Goal: Task Accomplishment & Management: Use online tool/utility

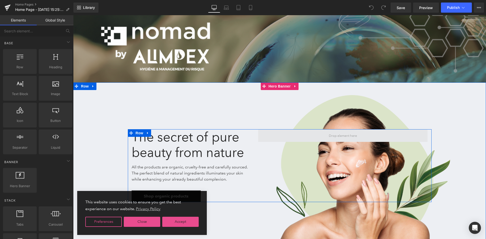
click at [344, 134] on span at bounding box center [343, 135] width 32 height 6
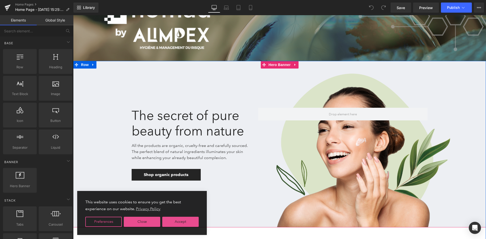
scroll to position [51, 0]
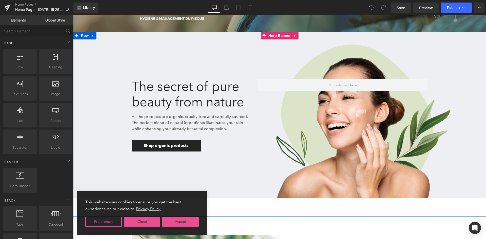
click at [360, 62] on div at bounding box center [279, 115] width 413 height 167
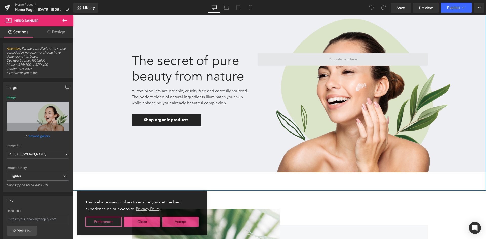
scroll to position [76, 0]
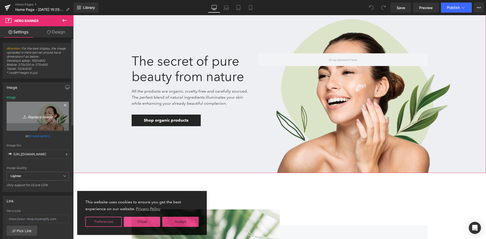
click at [39, 116] on icon "Replace Image" at bounding box center [37, 116] width 41 height 6
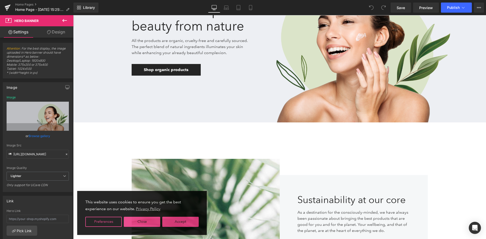
scroll to position [0, 0]
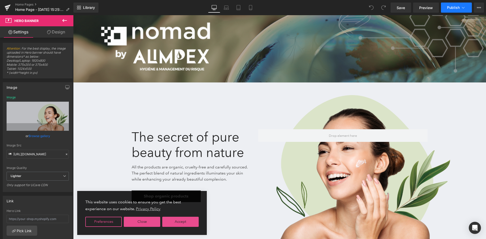
click at [458, 7] on span "Publish" at bounding box center [453, 8] width 13 height 4
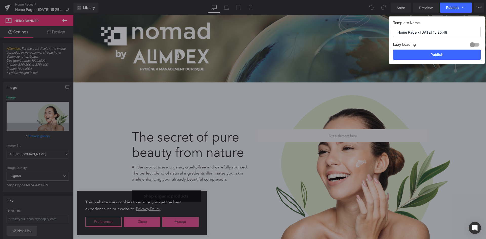
click at [477, 45] on div at bounding box center [475, 45] width 12 height 8
click at [475, 44] on div at bounding box center [475, 45] width 12 height 8
drag, startPoint x: 442, startPoint y: 55, endPoint x: 253, endPoint y: 57, distance: 188.6
click at [442, 55] on button "Publish" at bounding box center [437, 55] width 88 height 10
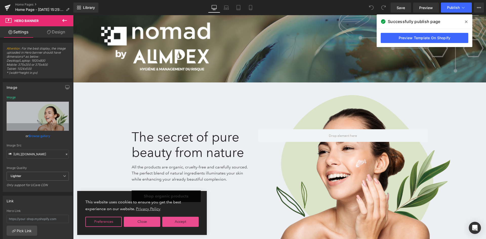
click at [468, 21] on span at bounding box center [466, 22] width 8 height 8
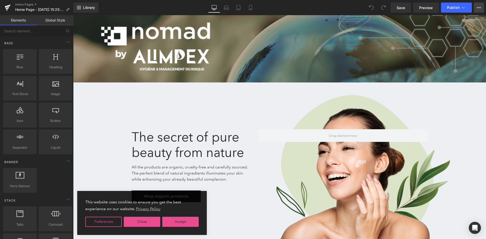
click at [482, 8] on button "View Live Page View with current Template Save Template to Library Schedule Pub…" at bounding box center [479, 8] width 10 height 10
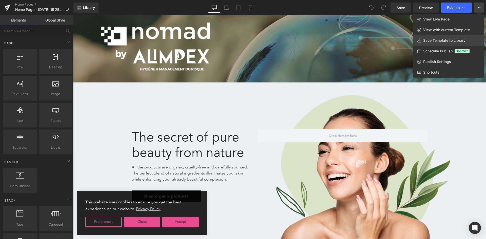
click at [460, 41] on span "Save Template to Library" at bounding box center [444, 40] width 42 height 5
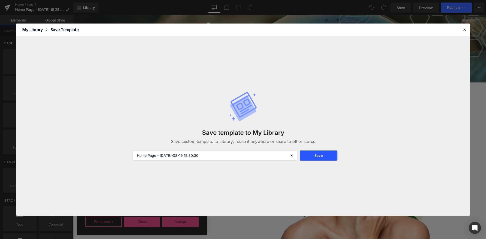
click at [314, 156] on button "Save" at bounding box center [319, 156] width 38 height 10
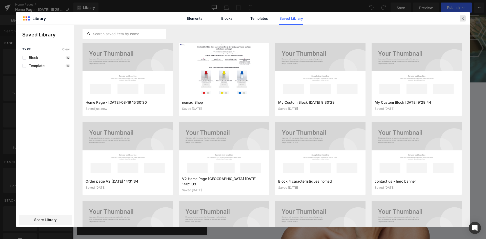
click at [461, 18] on icon at bounding box center [463, 18] width 5 height 5
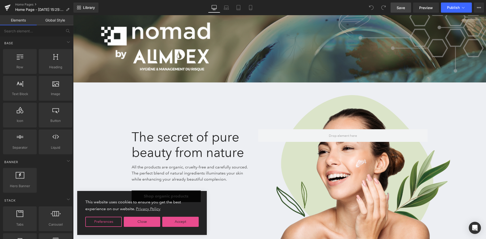
click at [400, 7] on span "Save" at bounding box center [401, 7] width 8 height 5
click at [478, 8] on icon at bounding box center [479, 8] width 4 height 4
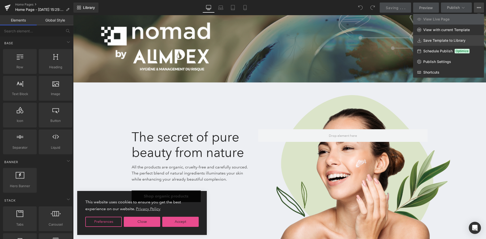
click at [442, 39] on span "Save Template to Library" at bounding box center [444, 40] width 42 height 5
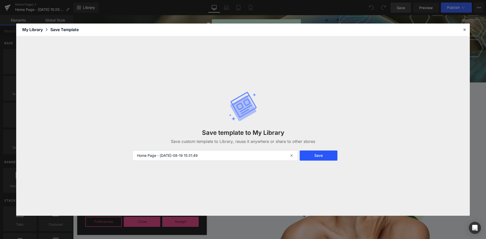
click at [311, 153] on button "Save" at bounding box center [319, 156] width 38 height 10
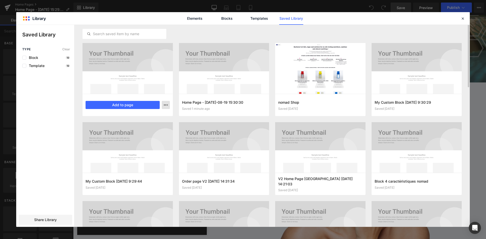
click at [162, 104] on button "button" at bounding box center [166, 105] width 8 height 8
click at [149, 92] on div at bounding box center [243, 126] width 454 height 202
click at [137, 103] on button "Add to page" at bounding box center [123, 105] width 74 height 8
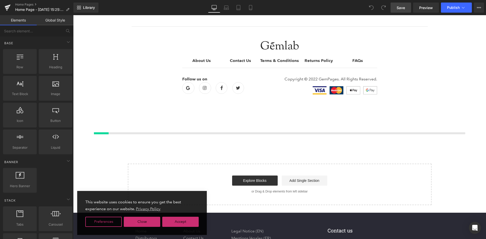
scroll to position [1706, 0]
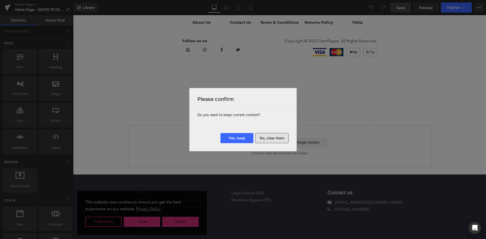
click at [262, 137] on button "No, clear them" at bounding box center [271, 138] width 33 height 10
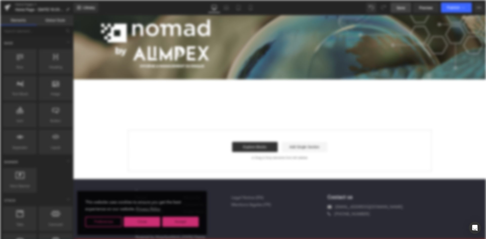
scroll to position [0, 0]
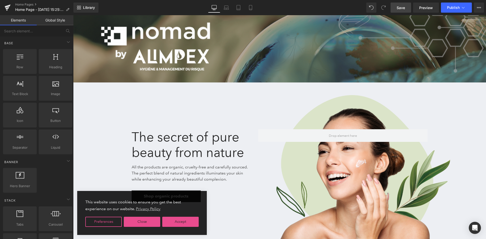
drag, startPoint x: 410, startPoint y: 7, endPoint x: 236, endPoint y: 25, distance: 174.8
click at [410, 7] on link "Save" at bounding box center [401, 8] width 21 height 10
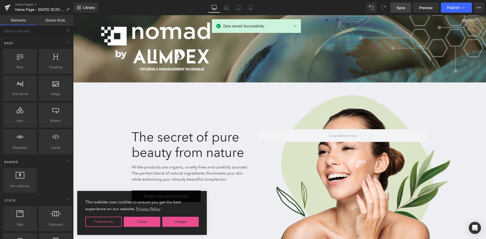
click at [395, 8] on link "Save" at bounding box center [401, 8] width 21 height 10
click at [93, 8] on span "Library" at bounding box center [89, 7] width 12 height 5
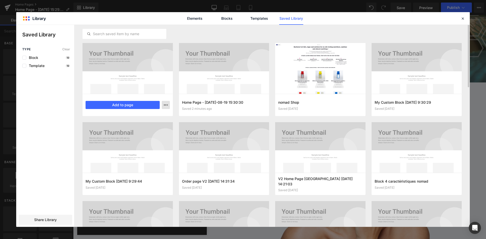
click at [167, 106] on icon "button" at bounding box center [166, 105] width 4 height 4
click at [167, 106] on div at bounding box center [243, 126] width 454 height 202
click at [150, 105] on button "Add to page" at bounding box center [123, 105] width 74 height 8
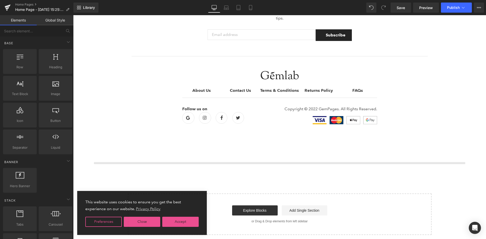
scroll to position [1706, 0]
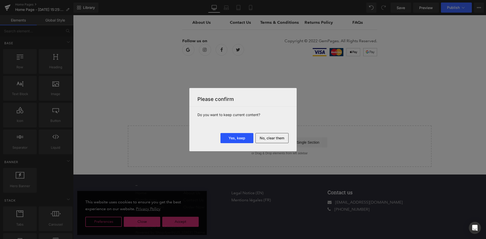
click at [238, 139] on button "Yes, keep" at bounding box center [237, 138] width 33 height 10
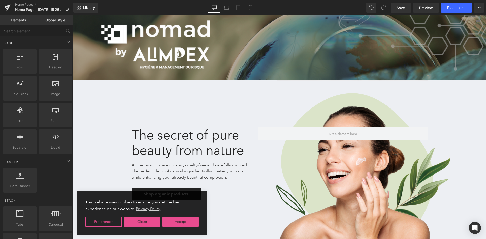
scroll to position [0, 0]
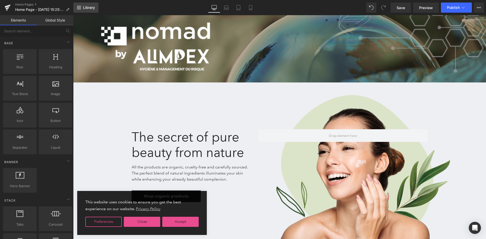
click at [94, 5] on link "Library" at bounding box center [85, 8] width 25 height 10
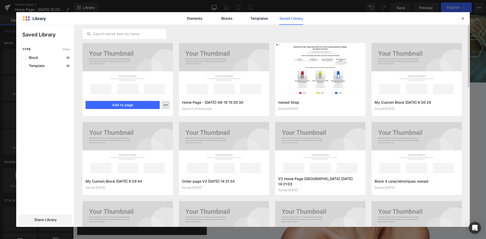
click at [163, 107] on button "button" at bounding box center [166, 105] width 8 height 8
click at [131, 128] on p "Delete" at bounding box center [127, 127] width 11 height 5
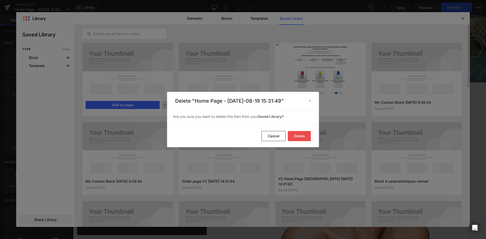
click at [298, 139] on button "Delete" at bounding box center [299, 136] width 23 height 10
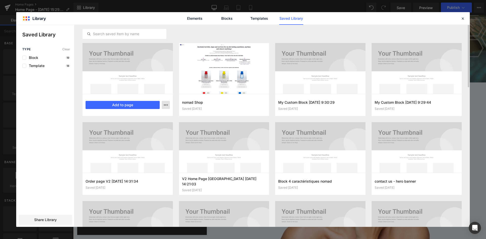
click at [167, 107] on button "button" at bounding box center [166, 105] width 8 height 8
click at [123, 125] on p "Delete" at bounding box center [127, 127] width 11 height 5
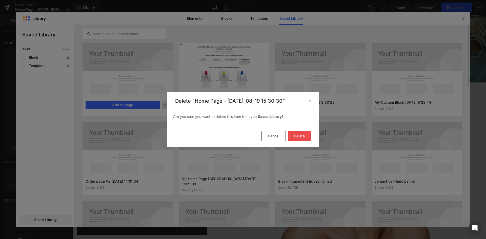
click at [302, 138] on button "Delete" at bounding box center [299, 136] width 23 height 10
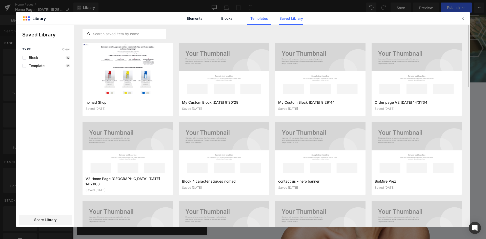
click at [254, 22] on link "Templates" at bounding box center [259, 18] width 24 height 13
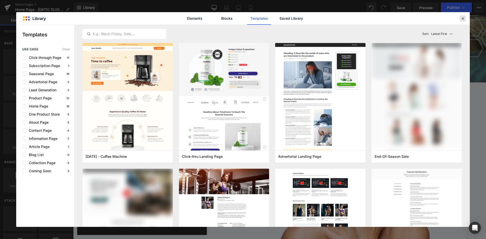
click at [462, 17] on icon at bounding box center [463, 18] width 5 height 5
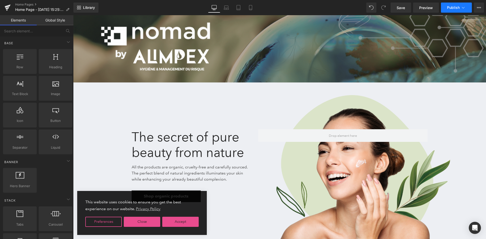
click at [462, 10] on icon at bounding box center [463, 7] width 5 height 5
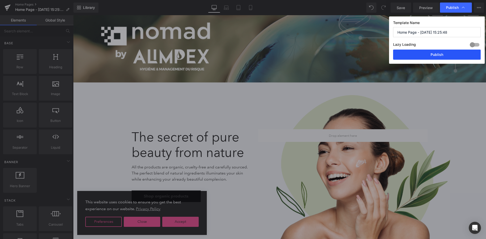
click at [413, 55] on button "Publish" at bounding box center [437, 55] width 88 height 10
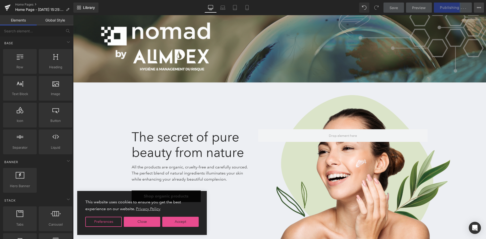
click at [476, 9] on button "View Live Page View with current Template Save Template to Library Schedule Pub…" at bounding box center [479, 8] width 10 height 10
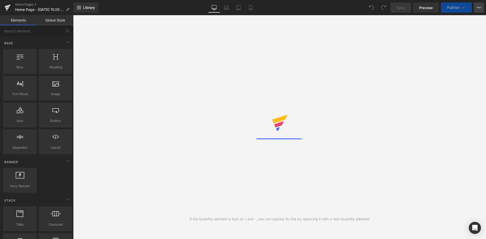
click at [479, 9] on icon at bounding box center [479, 8] width 4 height 4
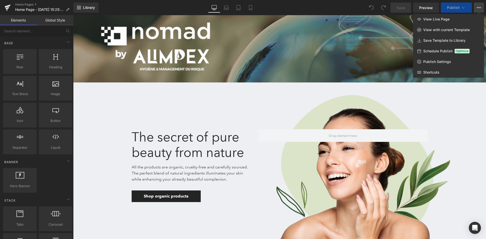
click at [479, 7] on icon at bounding box center [479, 8] width 4 height 4
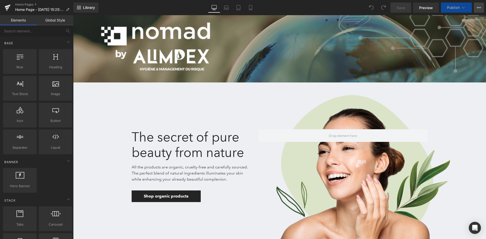
click at [479, 7] on icon at bounding box center [479, 8] width 4 height 4
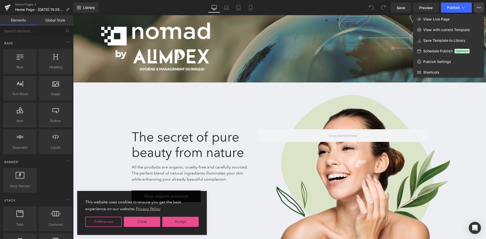
click at [479, 8] on icon at bounding box center [479, 7] width 1 height 1
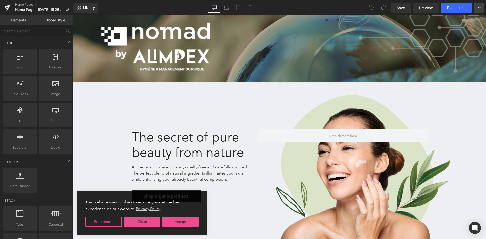
click at [479, 8] on icon at bounding box center [479, 7] width 1 height 1
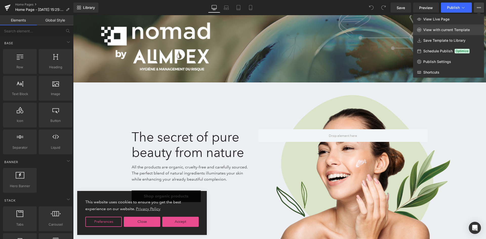
click at [432, 28] on span "View with current Template" at bounding box center [446, 30] width 47 height 5
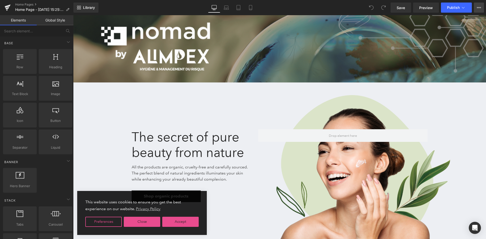
click at [478, 6] on icon at bounding box center [479, 8] width 4 height 4
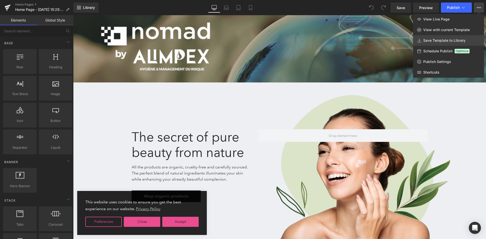
click at [426, 40] on span "Save Template to Library" at bounding box center [444, 40] width 42 height 5
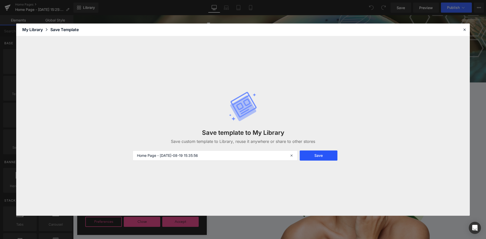
click at [316, 157] on button "Save" at bounding box center [319, 156] width 38 height 10
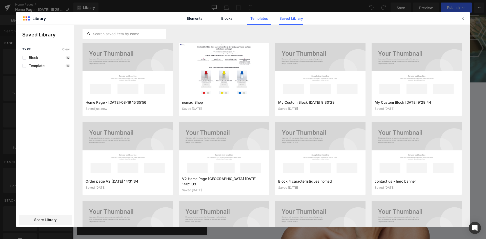
click at [256, 18] on link "Templates" at bounding box center [259, 18] width 24 height 13
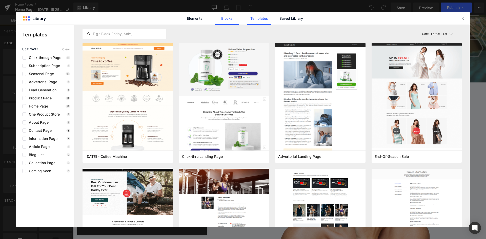
click at [279, 23] on link "Blocks" at bounding box center [291, 18] width 24 height 13
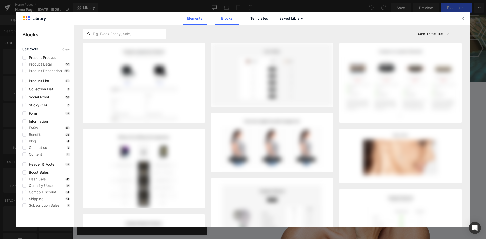
click at [247, 21] on link "Elements" at bounding box center [259, 18] width 24 height 13
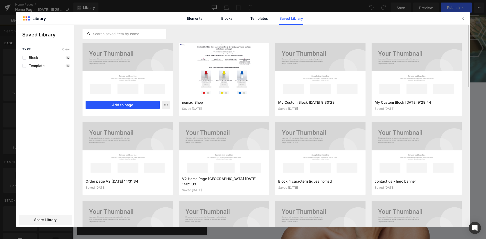
click at [156, 105] on button "Add to page" at bounding box center [123, 105] width 74 height 8
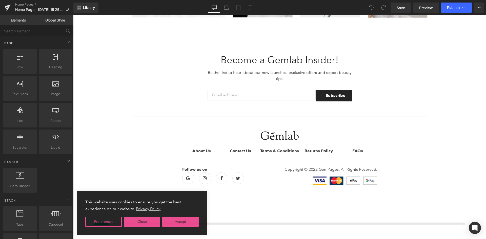
scroll to position [3404, 0]
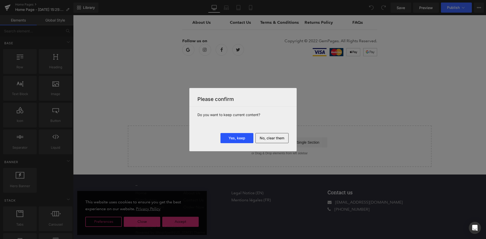
click at [235, 137] on button "Yes, keep" at bounding box center [237, 138] width 33 height 10
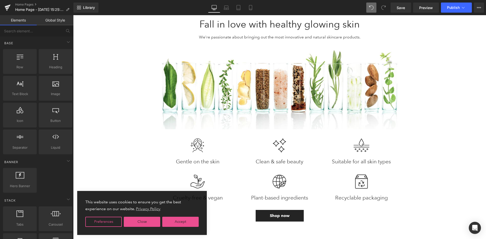
scroll to position [5452, 0]
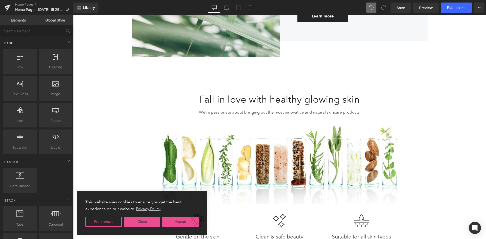
click at [474, 8] on div "Save Preview Publish Scheduled View Live Page View with current Template Save T…" at bounding box center [437, 8] width 97 height 10
click at [478, 9] on icon at bounding box center [479, 8] width 4 height 4
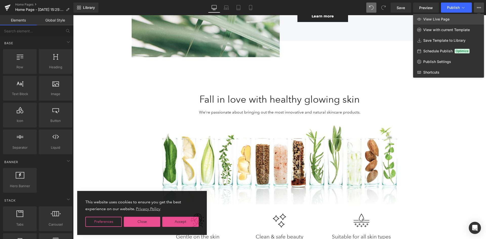
click at [444, 17] on span "View Live Page" at bounding box center [436, 19] width 26 height 5
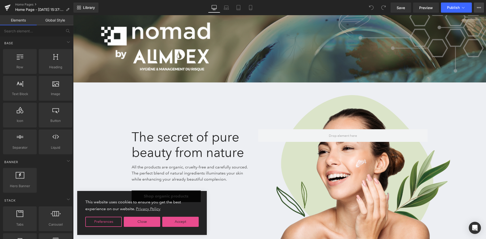
click at [479, 7] on icon at bounding box center [479, 8] width 4 height 4
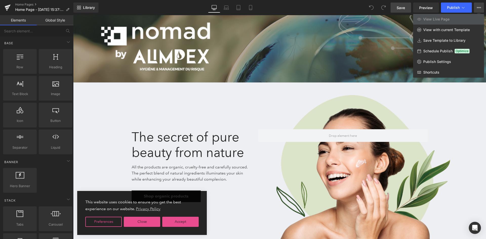
click at [408, 9] on link "Save" at bounding box center [401, 8] width 21 height 10
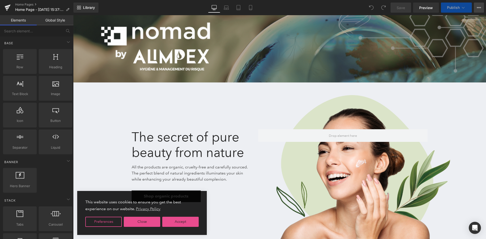
click at [480, 6] on icon at bounding box center [479, 8] width 4 height 4
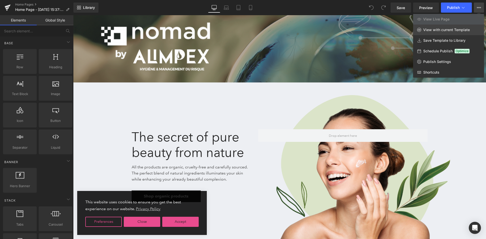
click at [457, 29] on span "View with current Template" at bounding box center [446, 30] width 47 height 5
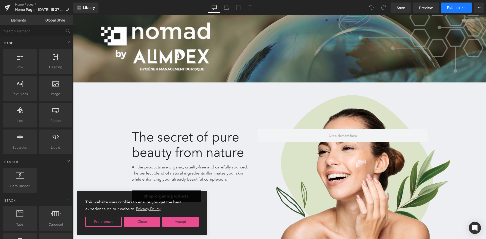
click at [459, 10] on button "Publish" at bounding box center [456, 8] width 31 height 10
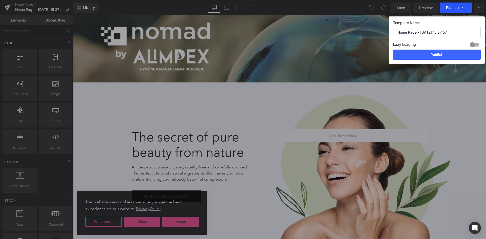
click at [460, 8] on span "Publish" at bounding box center [456, 7] width 20 height 5
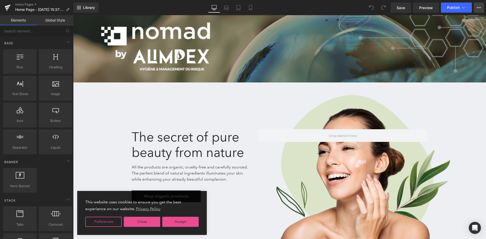
click at [478, 10] on button "View Live Page View with current Template Save Template to Library Schedule Pub…" at bounding box center [479, 8] width 10 height 10
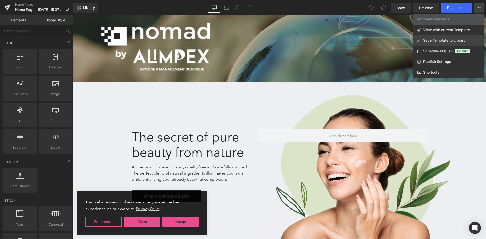
click at [447, 41] on span "Save Template to Library" at bounding box center [444, 40] width 42 height 5
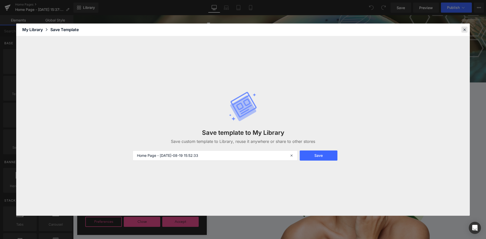
click at [464, 31] on icon at bounding box center [464, 29] width 5 height 5
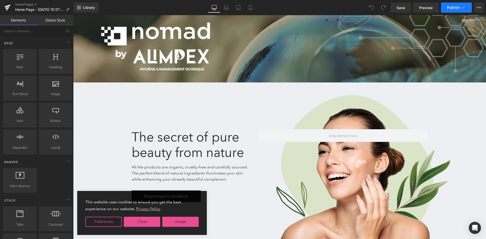
click at [467, 6] on button "Publish" at bounding box center [456, 8] width 31 height 10
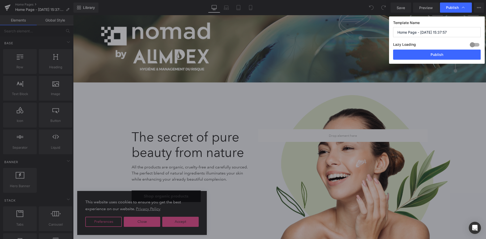
click at [467, 6] on div "Publish" at bounding box center [456, 8] width 32 height 10
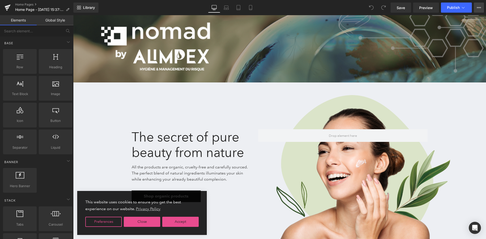
click at [477, 8] on button "View Live Page View with current Template Save Template to Library Schedule Pub…" at bounding box center [479, 8] width 10 height 10
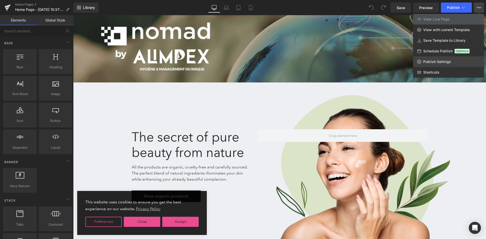
click at [448, 59] on link "Publish Settings" at bounding box center [448, 61] width 71 height 11
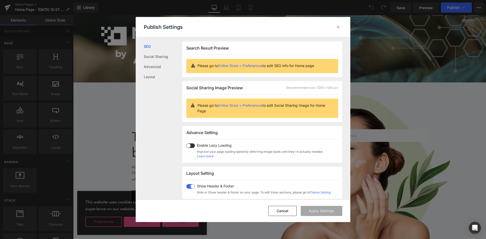
click at [190, 186] on span at bounding box center [190, 186] width 9 height 5
drag, startPoint x: 292, startPoint y: 211, endPoint x: 218, endPoint y: 192, distance: 76.5
click at [292, 211] on button "Cancel" at bounding box center [282, 211] width 28 height 10
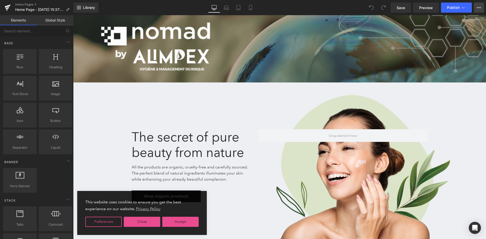
click at [482, 5] on button "View Live Page View with current Template Save Template to Library Schedule Pub…" at bounding box center [479, 8] width 10 height 10
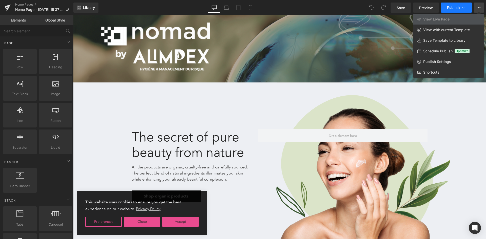
click at [460, 10] on button "Publish" at bounding box center [456, 8] width 31 height 10
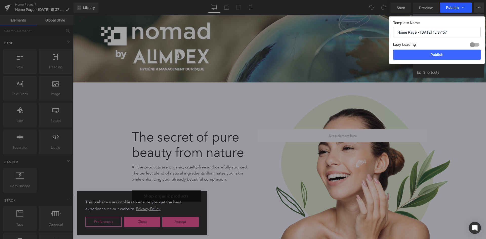
click at [461, 6] on icon at bounding box center [463, 7] width 5 height 5
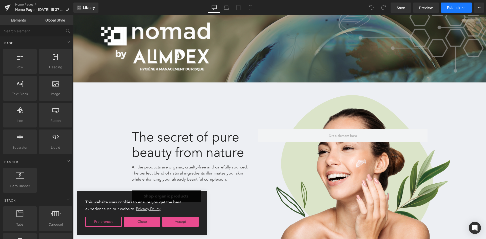
click at [460, 9] on span "Publish" at bounding box center [453, 8] width 13 height 4
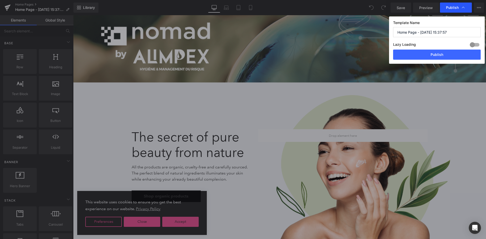
click at [457, 5] on span "Publish" at bounding box center [452, 7] width 13 height 5
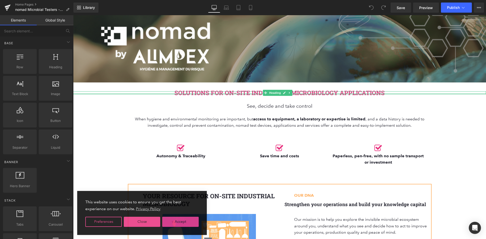
click at [353, 93] on div at bounding box center [279, 93] width 413 height 1
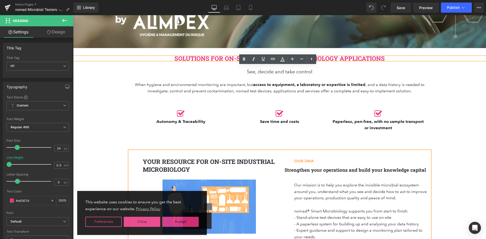
scroll to position [25, 0]
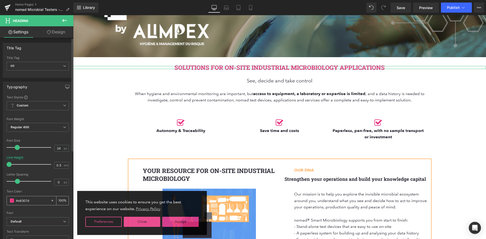
click at [28, 200] on input "#e8307d" at bounding box center [32, 201] width 32 height 6
type input "#c03a86"
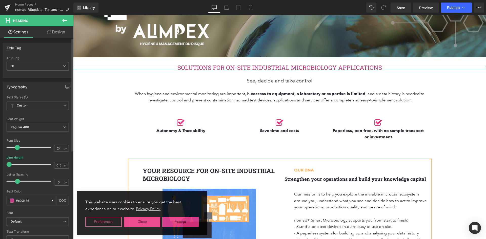
click at [39, 192] on div "Text Color" at bounding box center [38, 192] width 62 height 4
click at [32, 128] on span "Regular 400" at bounding box center [38, 127] width 62 height 9
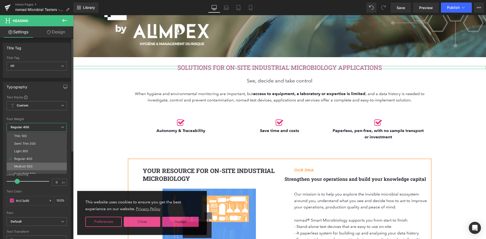
click at [23, 166] on div "Medium 500" at bounding box center [23, 167] width 18 height 4
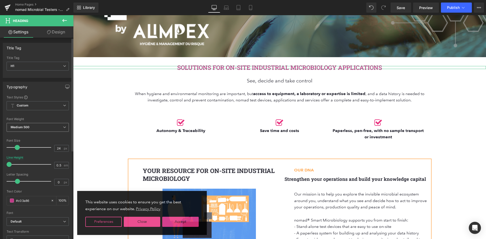
click at [23, 127] on b "Medium 500" at bounding box center [20, 127] width 19 height 4
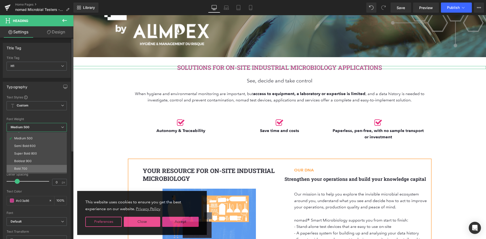
scroll to position [17, 0]
click at [21, 164] on div "Super Bold 800" at bounding box center [25, 165] width 23 height 4
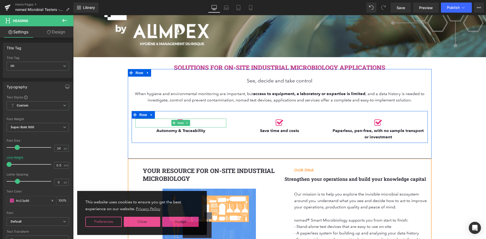
click at [199, 121] on div at bounding box center [180, 123] width 91 height 9
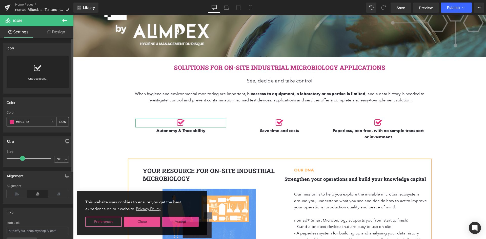
click at [19, 123] on input "#e8307d" at bounding box center [32, 122] width 32 height 6
click at [34, 107] on div "Color rgb(232, 48, 125) Color #e8307d 100 %" at bounding box center [38, 114] width 70 height 35
click at [25, 123] on input "#e8307d" at bounding box center [32, 122] width 32 height 6
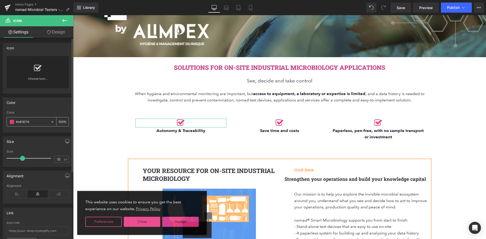
click at [25, 123] on input "#e8307d" at bounding box center [32, 122] width 32 height 6
click at [36, 122] on input "#e8307d" at bounding box center [32, 122] width 32 height 6
click at [40, 120] on input "#e8307d" at bounding box center [32, 122] width 32 height 6
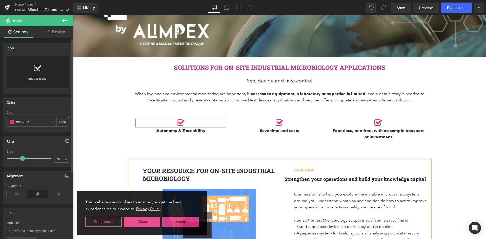
click at [40, 120] on input "#e8307d" at bounding box center [32, 122] width 32 height 6
paste input "c03a86"
type input "#c03a86"
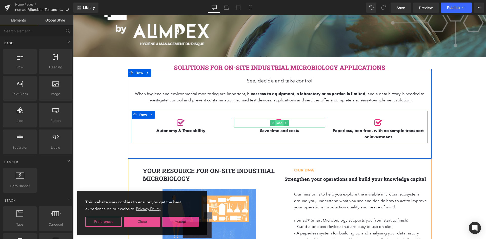
click at [281, 121] on span "Icon" at bounding box center [279, 123] width 8 height 6
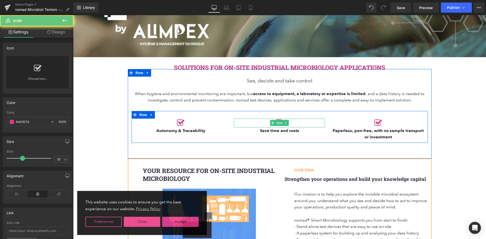
click at [297, 123] on div at bounding box center [279, 123] width 91 height 9
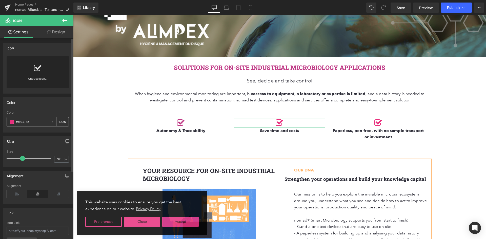
click at [25, 122] on input "#e8307d" at bounding box center [32, 122] width 32 height 6
paste input "c03a86"
type input "#c03a86"
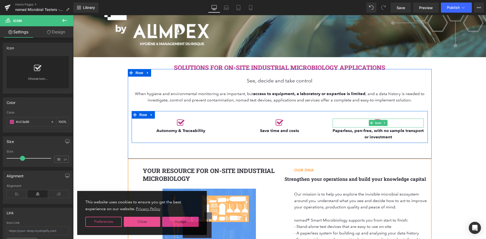
click at [392, 122] on div at bounding box center [378, 123] width 91 height 9
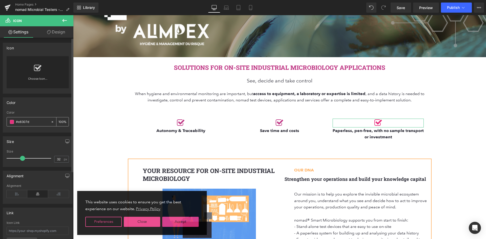
click at [24, 122] on input "#e8307d" at bounding box center [32, 122] width 32 height 6
click at [30, 120] on div "#e8307d" at bounding box center [29, 121] width 44 height 9
click at [30, 120] on input "#e8307d" at bounding box center [32, 122] width 32 height 6
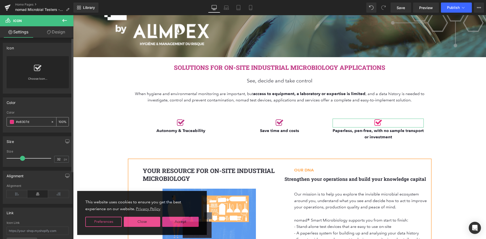
click at [30, 120] on input "#e8307d" at bounding box center [32, 122] width 32 height 6
paste input "c03a86"
type input "#c03a86"
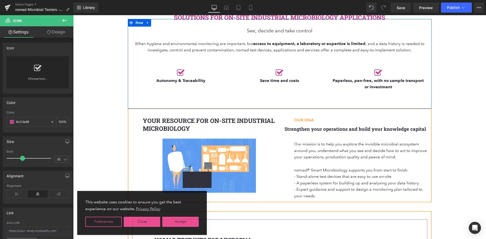
scroll to position [76, 0]
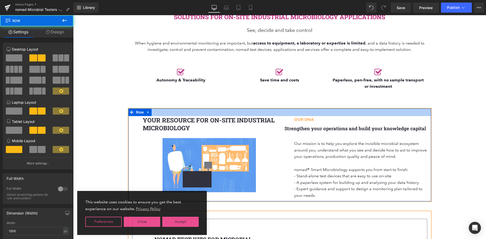
click at [410, 109] on div at bounding box center [279, 113] width 303 height 8
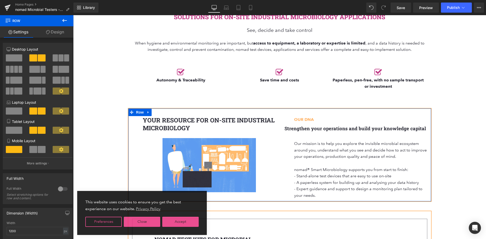
click at [412, 114] on div at bounding box center [279, 113] width 303 height 8
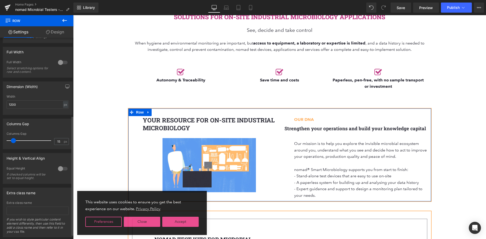
scroll to position [139, 0]
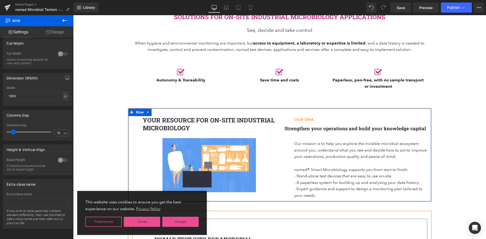
click at [57, 33] on link "Design" at bounding box center [55, 31] width 37 height 11
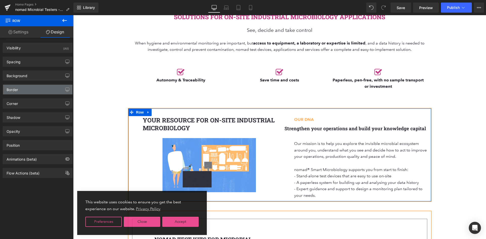
click at [20, 89] on div "Border" at bounding box center [37, 90] width 69 height 10
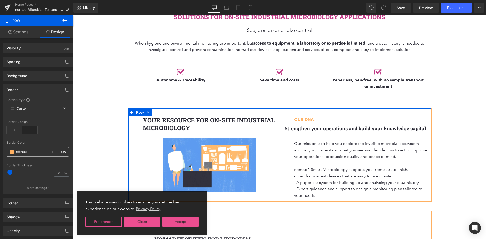
click at [22, 151] on input "#ffb061" at bounding box center [32, 152] width 32 height 6
paste input "37778c"
type input "#37778c"
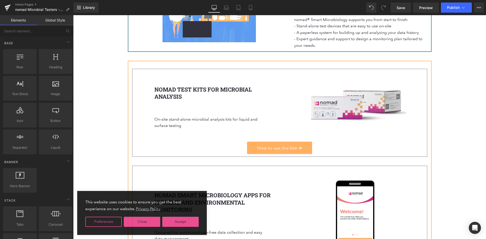
scroll to position [228, 0]
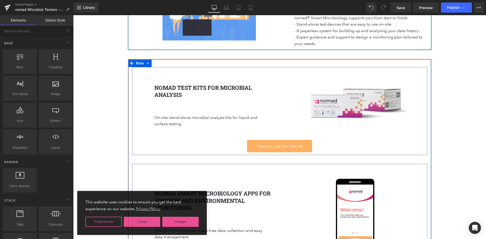
click at [423, 62] on div "NOMAD TEST KITS FOR MICROBIAL ANALYSIS Heading On-site stand-alone microbial an…" at bounding box center [279, 221] width 303 height 323
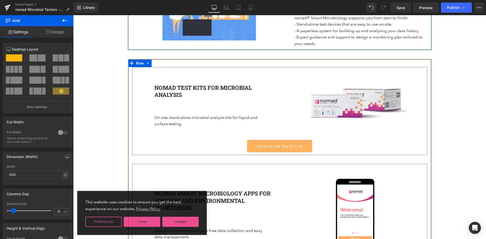
click at [65, 36] on link "Design" at bounding box center [55, 31] width 37 height 11
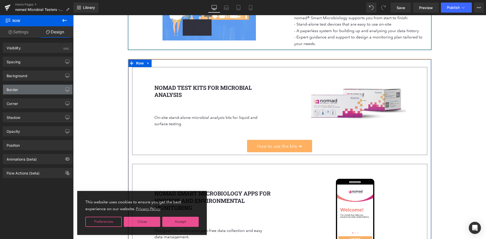
click at [14, 93] on div "Border" at bounding box center [37, 90] width 69 height 10
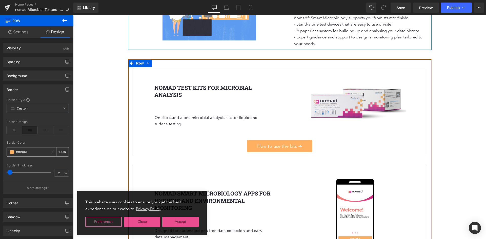
click at [20, 152] on input "#ffb061" at bounding box center [32, 152] width 32 height 6
click at [24, 148] on div "#ffb061" at bounding box center [29, 152] width 44 height 9
click at [24, 152] on input "#ffb061" at bounding box center [32, 152] width 32 height 6
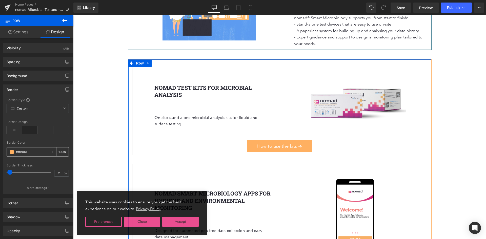
paste input "37778c"
type input "#37778c"
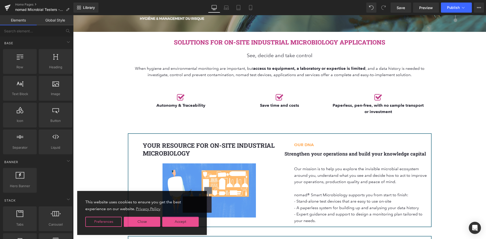
scroll to position [101, 0]
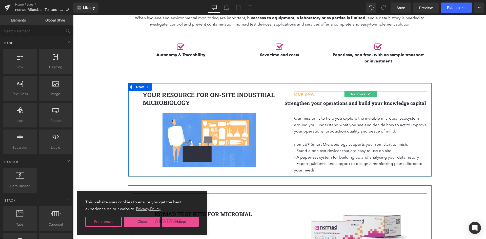
click at [296, 92] on div at bounding box center [360, 91] width 133 height 1
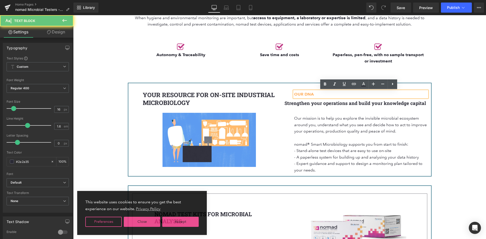
click at [298, 95] on b "OUR DNA" at bounding box center [304, 94] width 20 height 5
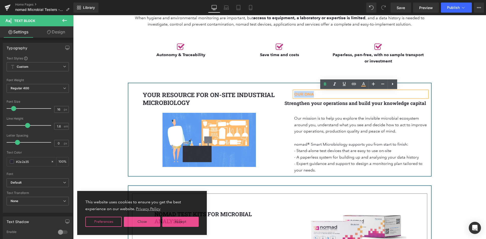
click at [298, 95] on b "OUR DNA" at bounding box center [304, 94] width 20 height 5
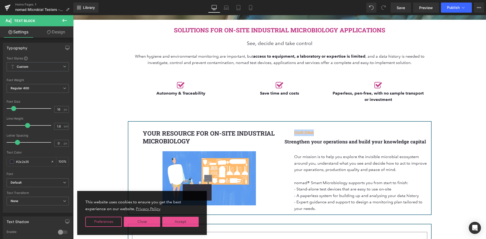
scroll to position [0, 0]
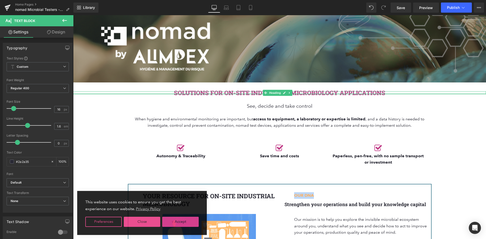
click at [344, 93] on div "SOLUTIONS FOR ON-SITE INDUSTRIAL MICROBIOLOGY APPLICATIONS Heading" at bounding box center [279, 92] width 413 height 3
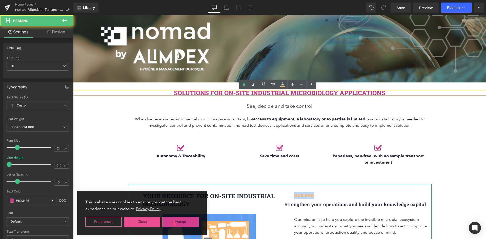
click at [344, 93] on h1 "SOLUTIONS FOR ON-SITE INDUSTRIAL MICROBIOLOGY APPLICATIONS" at bounding box center [279, 92] width 413 height 3
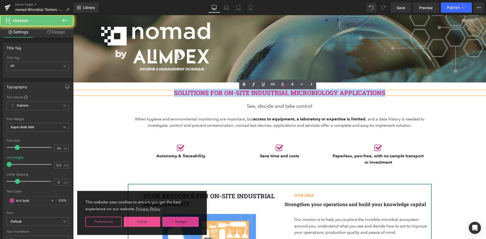
click at [344, 93] on h1 "SOLUTIONS FOR ON-SITE INDUSTRIAL MICROBIOLOGY APPLICATIONS" at bounding box center [279, 92] width 413 height 3
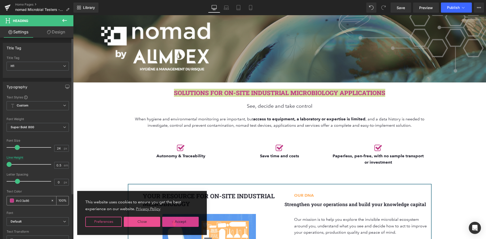
click at [30, 201] on input "#c03a86" at bounding box center [32, 201] width 32 height 6
paste input "37778c"
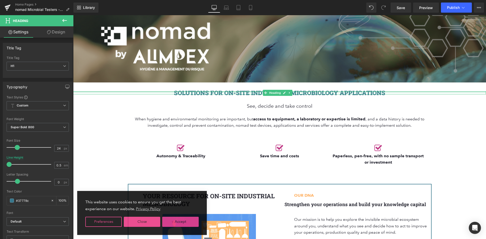
click at [333, 91] on div at bounding box center [279, 91] width 413 height 1
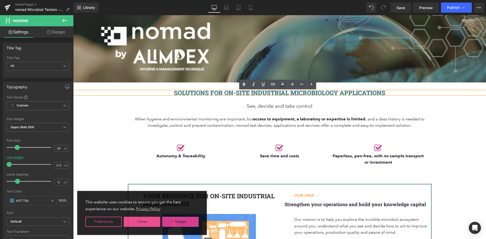
type input "#37778c"
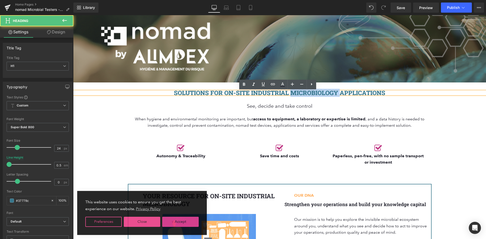
click at [334, 92] on h1 "SOLUTIONS FOR ON-SITE INDUSTRIAL MICROBIOLOGY APPLICATIONS" at bounding box center [279, 92] width 413 height 3
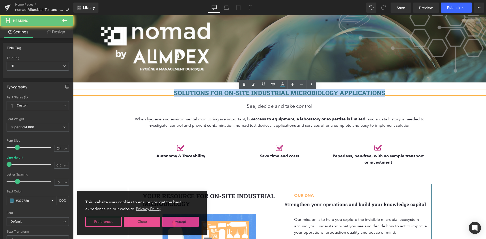
click at [334, 92] on h1 "SOLUTIONS FOR ON-SITE INDUSTRIAL MICROBIOLOGY APPLICATIONS" at bounding box center [279, 92] width 413 height 3
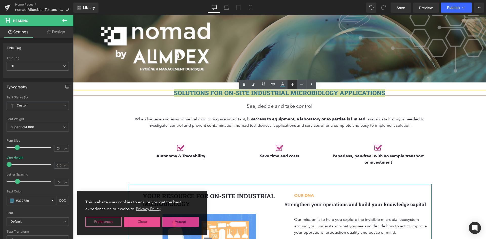
click at [293, 84] on icon at bounding box center [292, 84] width 3 height 3
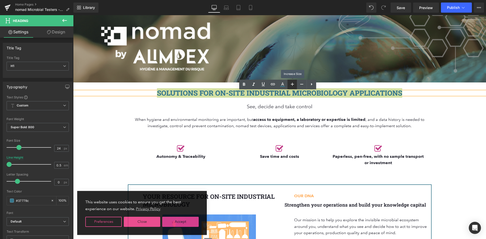
click at [293, 84] on icon at bounding box center [292, 84] width 3 height 3
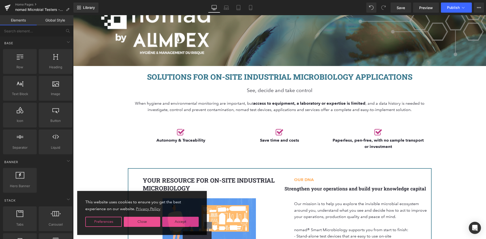
scroll to position [25, 0]
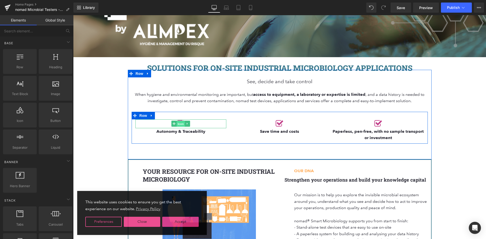
click at [177, 125] on span "Icon" at bounding box center [181, 124] width 8 height 6
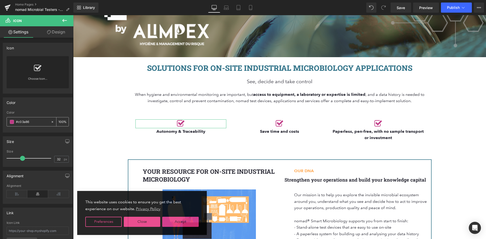
click at [30, 121] on input "#c03a86" at bounding box center [32, 122] width 32 height 6
paste input "37778c"
type input "#37778c"
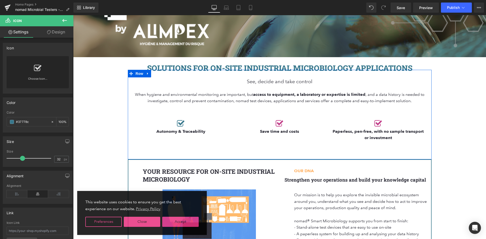
click at [285, 123] on icon at bounding box center [286, 123] width 3 height 3
click at [296, 125] on div at bounding box center [279, 124] width 91 height 9
click at [271, 122] on link "Icon" at bounding box center [268, 124] width 13 height 6
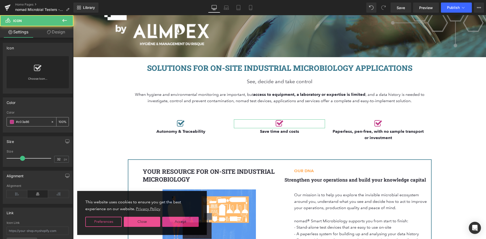
click at [29, 121] on input "#c03a86" at bounding box center [32, 122] width 32 height 6
paste input "37778c"
type input "#37778c"
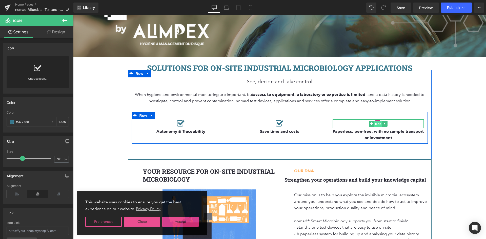
click at [377, 124] on span "Icon" at bounding box center [378, 124] width 8 height 6
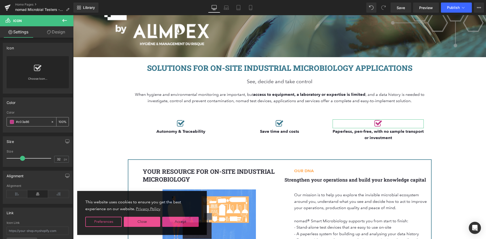
click at [25, 121] on input "#c03a86" at bounding box center [32, 122] width 32 height 6
click at [25, 122] on input "#c03a86" at bounding box center [32, 122] width 32 height 6
paste input "37778c"
type input "#37778c"
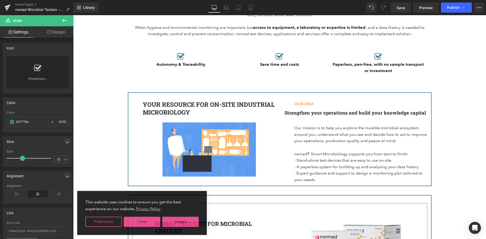
scroll to position [101, 0]
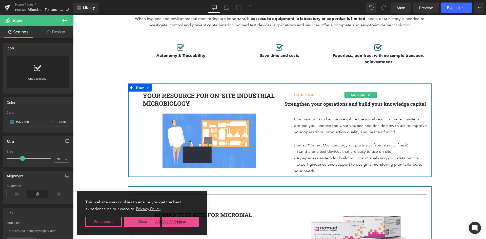
click at [299, 95] on b "OUR DNA" at bounding box center [304, 95] width 20 height 5
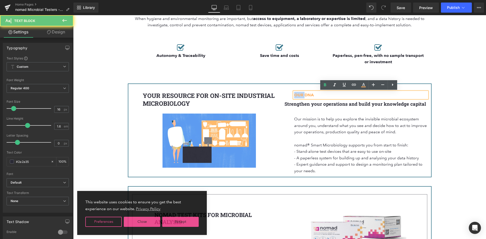
click at [299, 95] on b "OUR DNA" at bounding box center [304, 95] width 20 height 5
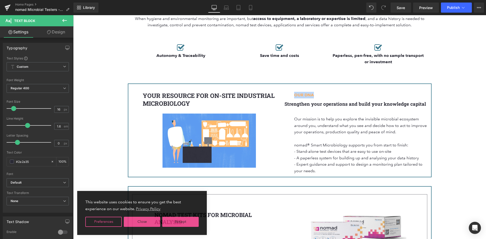
click at [312, 95] on p "OUR DNA" at bounding box center [360, 95] width 133 height 7
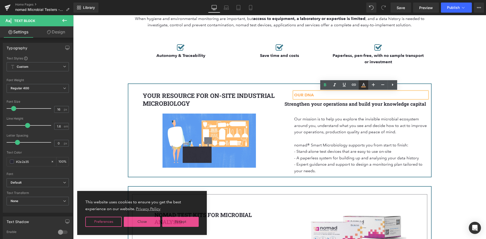
click at [361, 84] on icon at bounding box center [364, 85] width 6 height 6
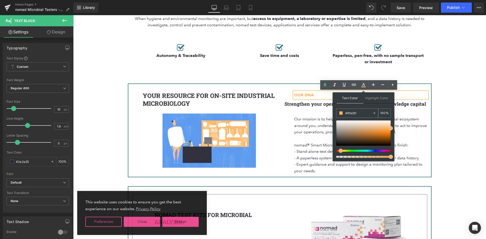
click at [350, 113] on input "#ffb061" at bounding box center [358, 113] width 27 height 6
paste input "37778c"
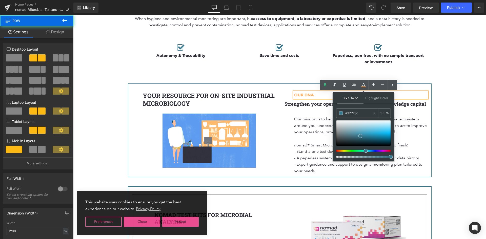
click at [427, 101] on div "OUR DNA Text Block Strengthen your operations and build your knowledge capital …" at bounding box center [355, 133] width 151 height 83
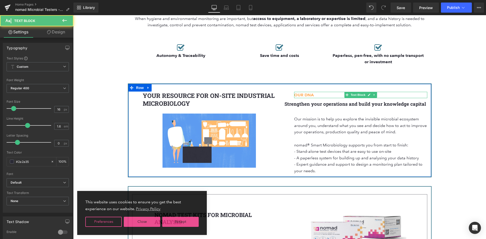
click at [309, 96] on b "OUR DNA" at bounding box center [304, 95] width 20 height 5
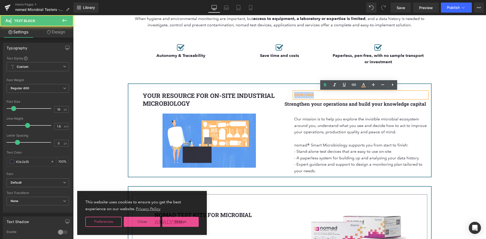
drag, startPoint x: 316, startPoint y: 97, endPoint x: 287, endPoint y: 96, distance: 28.4
click at [287, 96] on div "OUR DNA Text Block Strengthen your operations and build your knowledge capital …" at bounding box center [355, 133] width 151 height 83
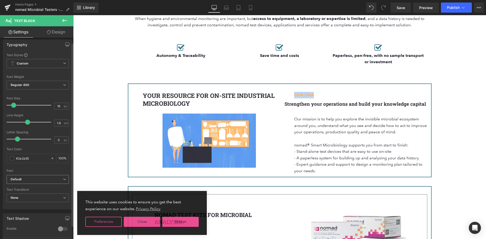
scroll to position [0, 0]
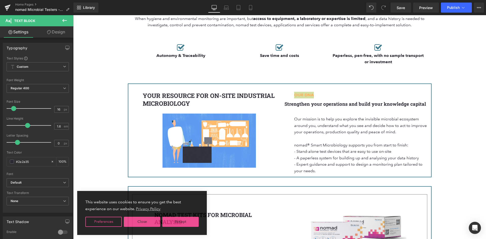
click at [61, 27] on link "Design" at bounding box center [56, 31] width 37 height 11
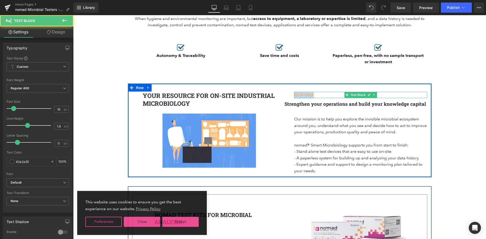
click at [301, 95] on b "OUR DNA" at bounding box center [304, 95] width 20 height 5
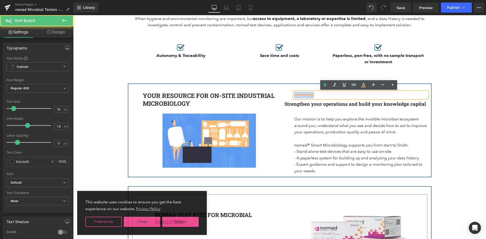
click at [336, 94] on p "OUR DNA" at bounding box center [360, 95] width 133 height 7
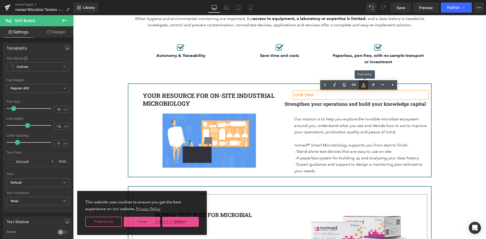
click at [364, 86] on icon at bounding box center [364, 85] width 6 height 6
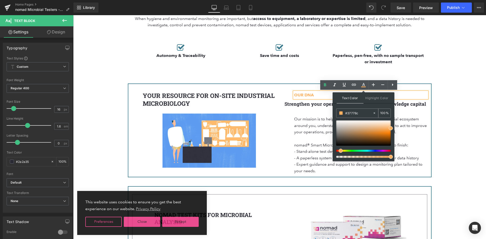
click at [354, 111] on input "#37778c" at bounding box center [358, 113] width 27 height 6
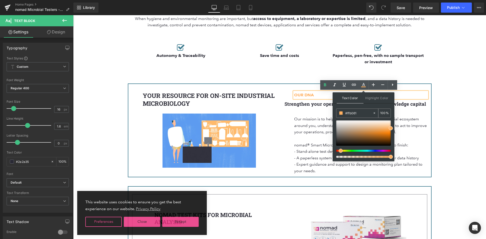
paste input "#37778c"
click at [361, 113] on input "##37778c" at bounding box center [358, 113] width 27 height 6
click at [349, 114] on input "##37778c" at bounding box center [358, 113] width 27 height 6
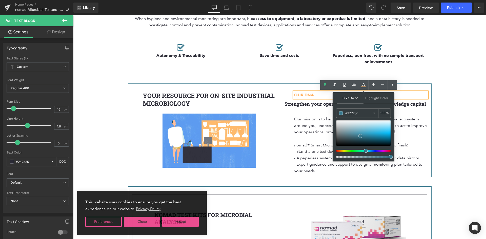
click at [361, 112] on input "#37778c" at bounding box center [358, 113] width 27 height 6
click at [391, 157] on span at bounding box center [391, 157] width 4 height 4
click at [363, 86] on icon at bounding box center [364, 85] width 6 height 6
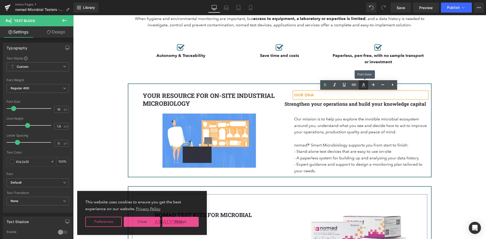
click at [363, 86] on icon at bounding box center [364, 85] width 6 height 6
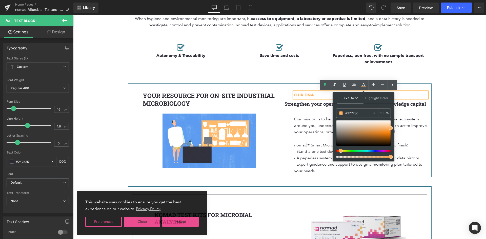
click at [310, 95] on b "OUR DNA" at bounding box center [304, 95] width 20 height 5
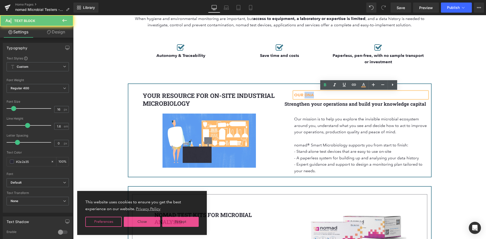
click at [310, 94] on b "OUR DNA" at bounding box center [304, 95] width 20 height 5
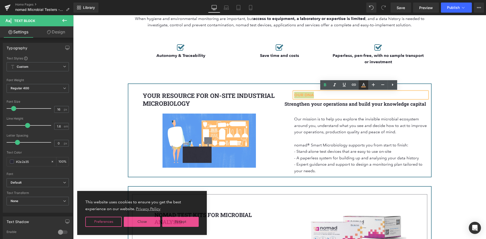
click at [363, 84] on icon at bounding box center [363, 84] width 3 height 3
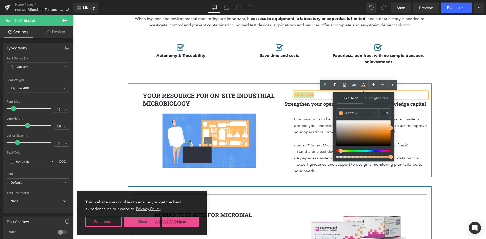
click at [357, 110] on div "#37778c" at bounding box center [355, 113] width 36 height 9
click at [355, 112] on input "#37778c" at bounding box center [358, 113] width 27 height 6
paste input "37778c"
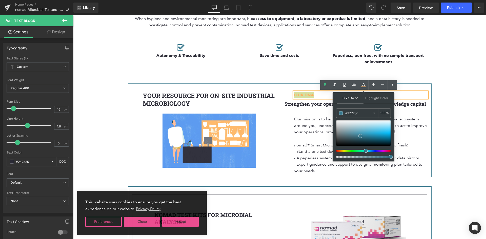
type input "#37778c"
click at [354, 98] on span "Text Color" at bounding box center [350, 97] width 27 height 11
click at [284, 102] on div "Strengthen your operations and build your knowledge capital Heading" at bounding box center [356, 104] width 144 height 6
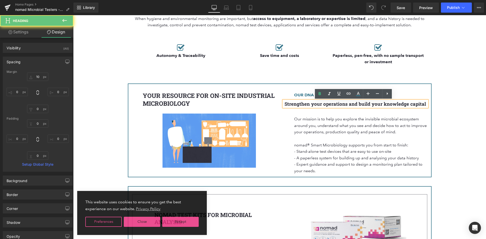
click at [276, 129] on div "YOUR RESOURCE FOR ON-SITE INDUSTRIAL MICROBIOLOGY Heading Image" at bounding box center [203, 130] width 151 height 76
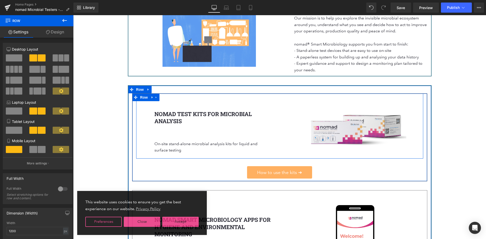
scroll to position [203, 0]
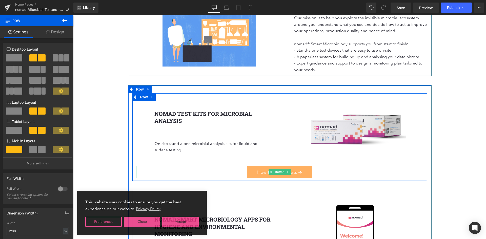
click at [306, 172] on link "How to use the kits ➔" at bounding box center [279, 172] width 65 height 12
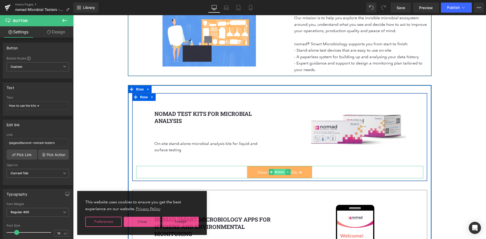
click at [280, 173] on span "Button" at bounding box center [280, 172] width 12 height 6
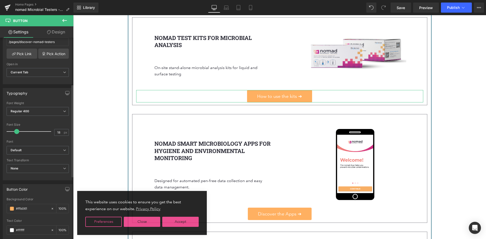
scroll to position [101, 0]
click at [26, 210] on input "#ffb061" at bounding box center [32, 209] width 32 height 6
paste input "37778c"
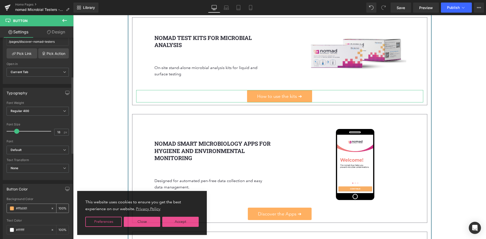
type input "#37778c"
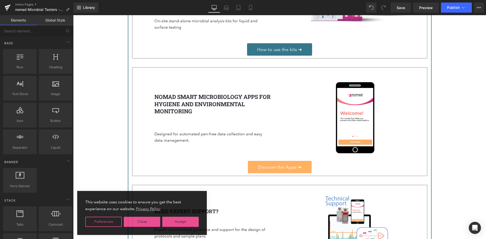
scroll to position [329, 0]
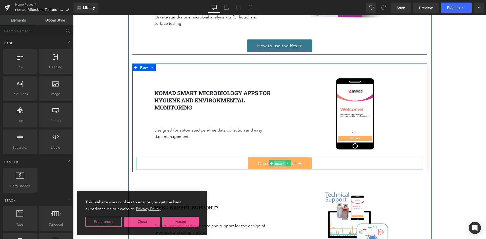
click at [279, 165] on span "Button" at bounding box center [280, 164] width 12 height 6
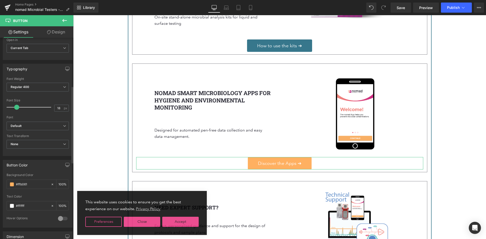
scroll to position [127, 0]
click at [28, 183] on input "#ffb061" at bounding box center [32, 184] width 32 height 6
click at [28, 182] on input "#ffb061" at bounding box center [32, 184] width 32 height 6
paste input "37778c"
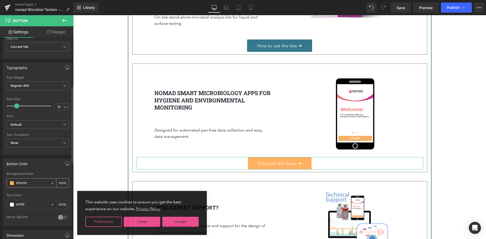
type input "#37778c"
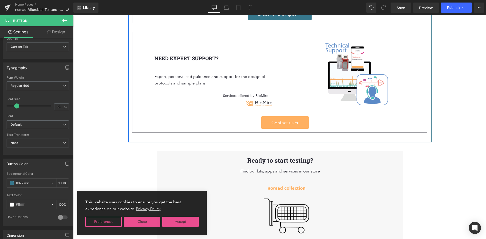
scroll to position [506, 0]
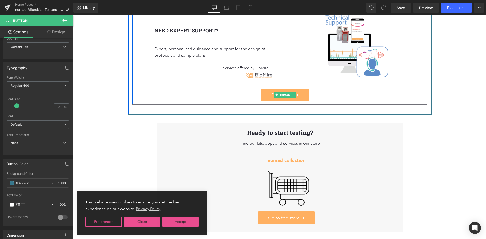
click at [297, 97] on span "Contact us ➔" at bounding box center [284, 94] width 27 height 5
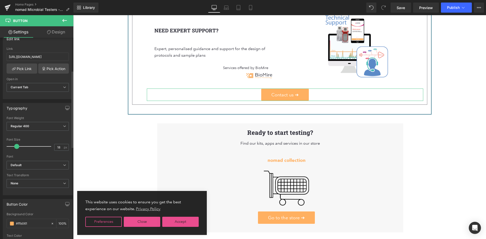
scroll to position [127, 0]
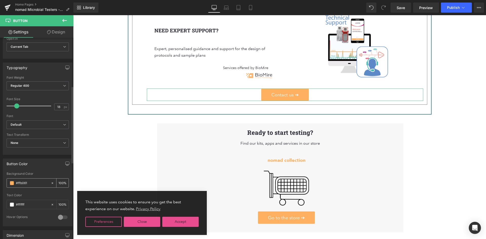
click at [25, 185] on input "#ffb061" at bounding box center [32, 184] width 32 height 6
type input "#37778c"
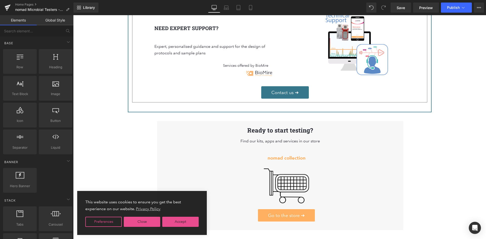
scroll to position [481, 0]
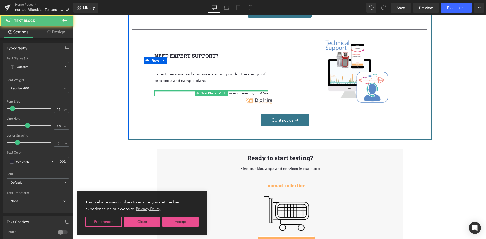
click at [240, 92] on div at bounding box center [211, 90] width 114 height 1
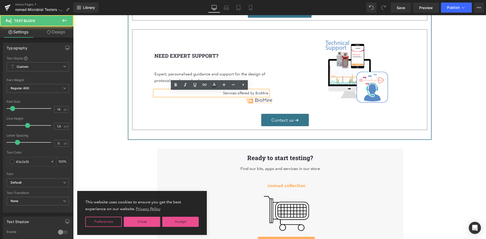
click at [251, 94] on p "Services offered by BioMire" at bounding box center [211, 93] width 114 height 6
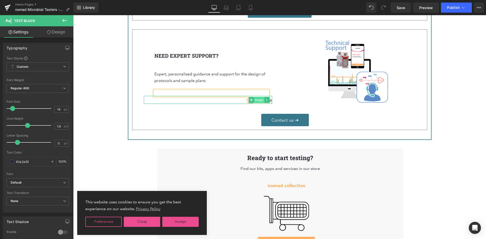
click at [257, 100] on span "Image" at bounding box center [259, 100] width 11 height 6
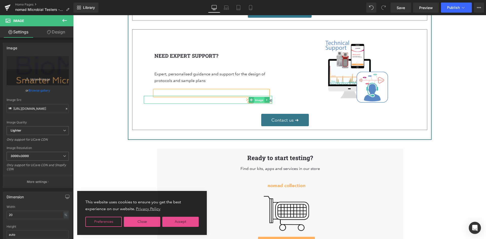
click at [257, 100] on span "Image" at bounding box center [259, 100] width 11 height 6
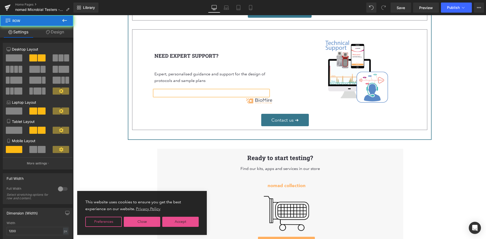
click at [281, 99] on div "Image" at bounding box center [352, 70] width 144 height 65
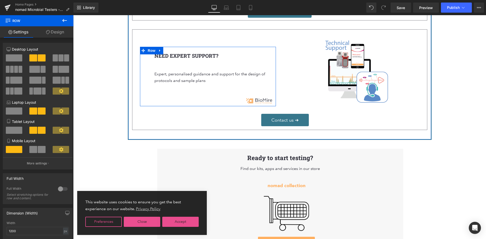
click at [247, 96] on p at bounding box center [211, 93] width 114 height 6
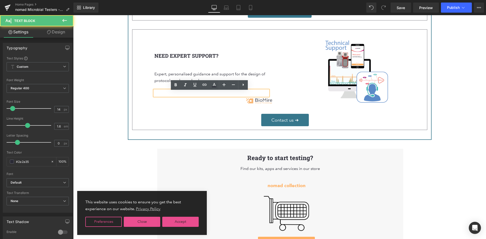
click at [242, 95] on p at bounding box center [211, 93] width 114 height 6
click at [193, 113] on div "NEED EXPERT SUPPORT? Heading Expert, personalised guidance and support for the …" at bounding box center [279, 79] width 295 height 96
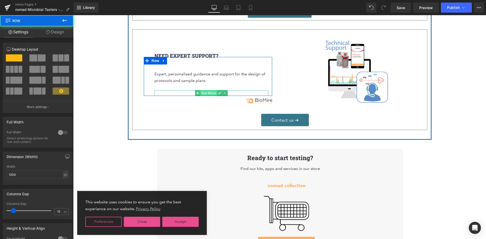
click at [200, 95] on span "Text Block" at bounding box center [208, 93] width 17 height 6
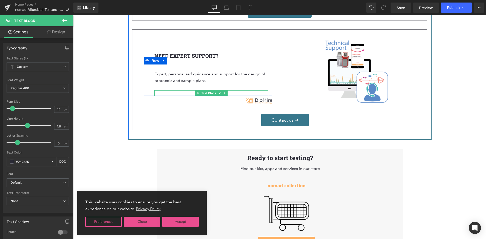
click at [224, 94] on icon at bounding box center [225, 93] width 3 height 3
click at [226, 95] on icon at bounding box center [227, 93] width 3 height 3
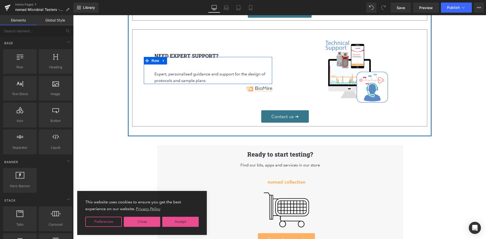
scroll to position [481, 0]
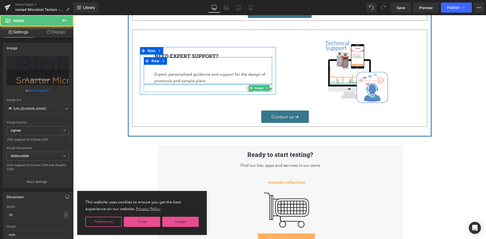
click at [252, 89] on div "Image" at bounding box center [208, 88] width 128 height 8
click at [266, 90] on icon at bounding box center [267, 88] width 3 height 3
click at [268, 90] on icon at bounding box center [269, 88] width 3 height 3
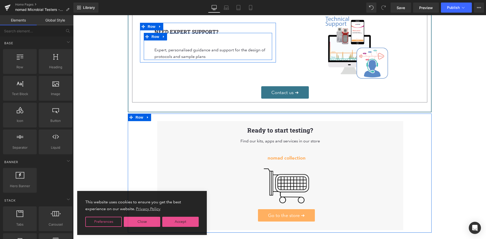
scroll to position [455, 0]
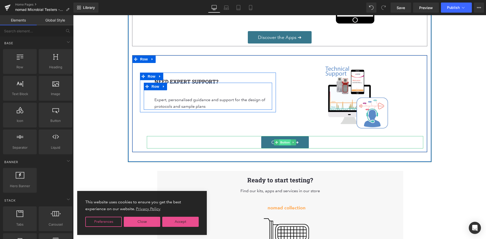
click at [283, 145] on span "Button" at bounding box center [285, 143] width 12 height 6
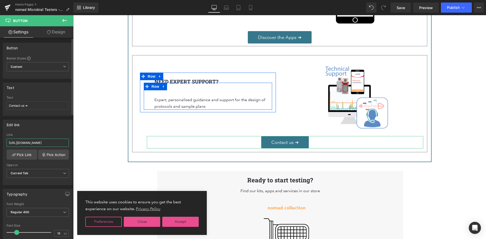
scroll to position [0, 5]
drag, startPoint x: 103, startPoint y: 159, endPoint x: 74, endPoint y: 140, distance: 34.6
click at [15, 144] on input "[URL][DOMAIN_NAME]" at bounding box center [38, 143] width 62 height 8
drag, startPoint x: 9, startPoint y: 144, endPoint x: 4, endPoint y: 149, distance: 7.6
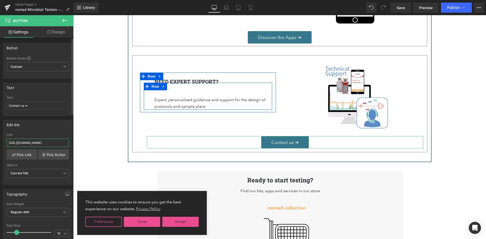
click at [4, 148] on div "[URL][DOMAIN_NAME] Link [URL][DOMAIN_NAME] Pick Link Pick Action Current Tab Ne…" at bounding box center [37, 159] width 69 height 52
click at [10, 142] on input "[URL][DOMAIN_NAME]" at bounding box center [38, 143] width 62 height 8
drag, startPoint x: 81, startPoint y: 158, endPoint x: 89, endPoint y: 137, distance: 22.4
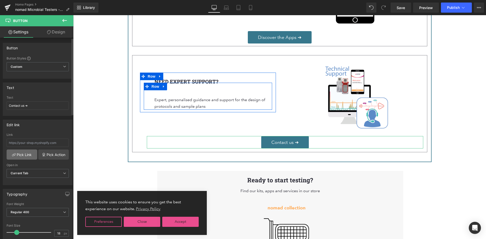
click at [24, 152] on link "Pick Link" at bounding box center [22, 155] width 31 height 10
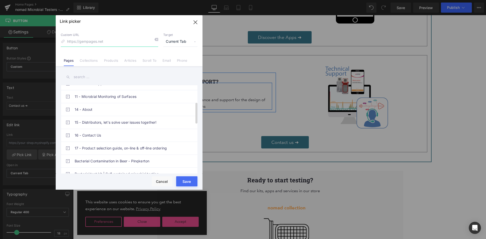
scroll to position [47, 0]
click at [85, 164] on link "16 - Contact Us" at bounding box center [130, 160] width 111 height 13
click at [188, 179] on button "Save" at bounding box center [186, 181] width 21 height 10
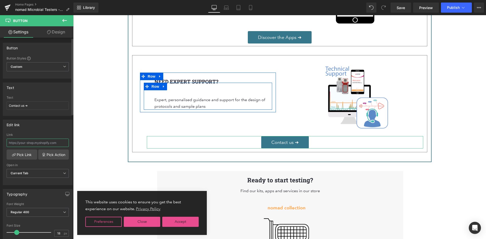
click at [52, 140] on input "text" at bounding box center [38, 143] width 62 height 8
type input "/pages/contacts-sponsors-and-distributors"
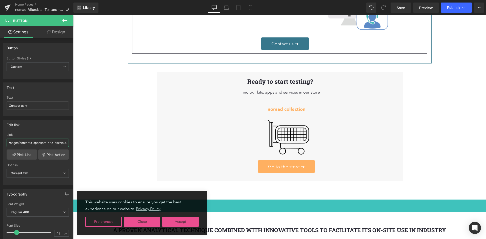
scroll to position [557, 0]
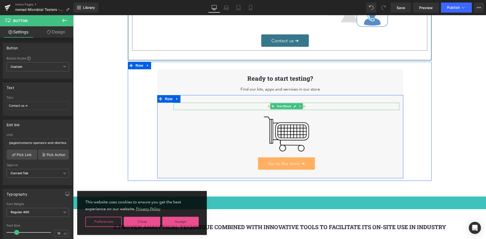
click at [309, 109] on p "nomad collection" at bounding box center [287, 106] width 226 height 7
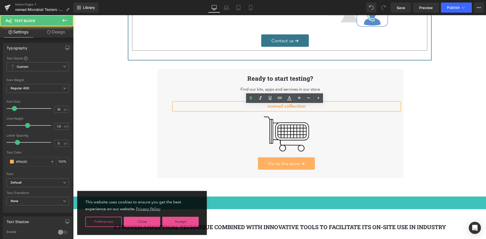
click at [268, 108] on strong "nomad collection" at bounding box center [287, 106] width 38 height 6
drag, startPoint x: 282, startPoint y: 109, endPoint x: 306, endPoint y: 107, distance: 24.1
click at [306, 107] on p "Nomad collection" at bounding box center [287, 106] width 226 height 7
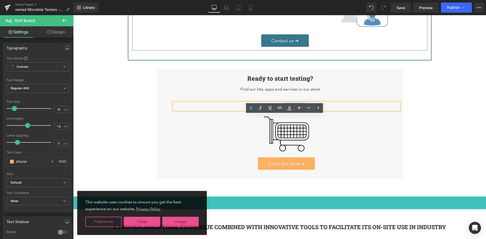
scroll to position [532, 0]
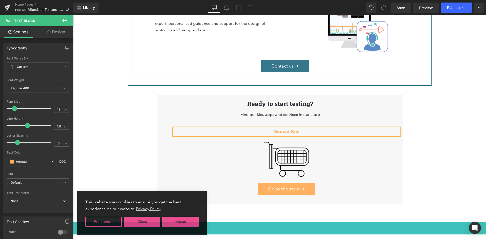
click at [305, 133] on p "Nomad Kits" at bounding box center [287, 131] width 226 height 7
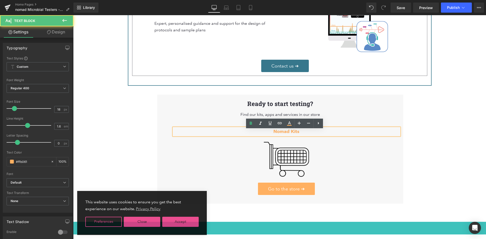
click at [305, 133] on p "Nomad Kits" at bounding box center [287, 131] width 226 height 7
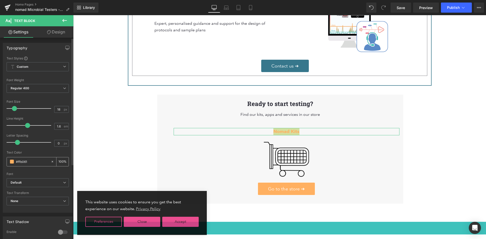
click at [19, 162] on input "#ffb061" at bounding box center [32, 162] width 32 height 6
click at [25, 162] on input "[URL][DOMAIN_NAME]" at bounding box center [32, 162] width 32 height 6
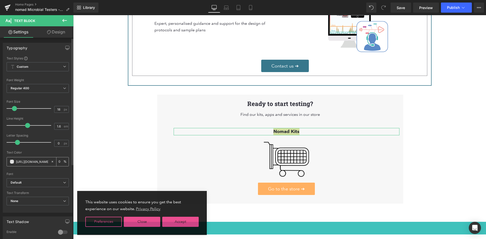
click at [25, 162] on input "[URL][DOMAIN_NAME]" at bounding box center [32, 162] width 32 height 6
paste input "#37778c"
type input "#37778c"
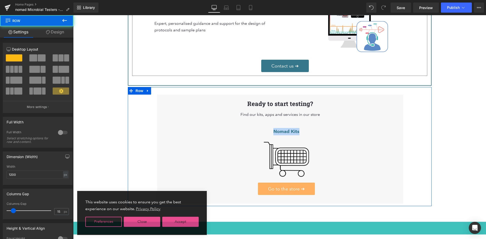
click at [140, 147] on div "Ready to start testing? Heading Find our kits, apps and services in our store T…" at bounding box center [280, 146] width 304 height 119
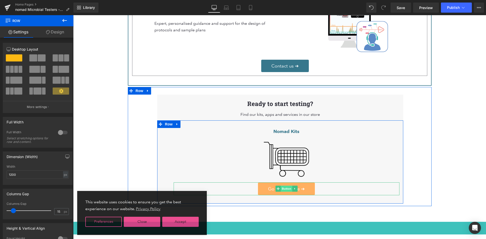
click at [284, 191] on span "Button" at bounding box center [287, 189] width 12 height 6
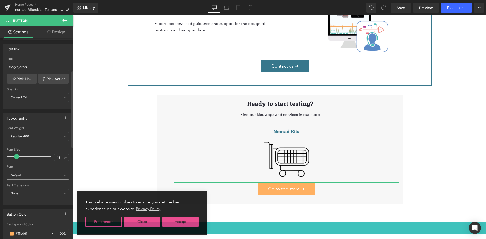
scroll to position [127, 0]
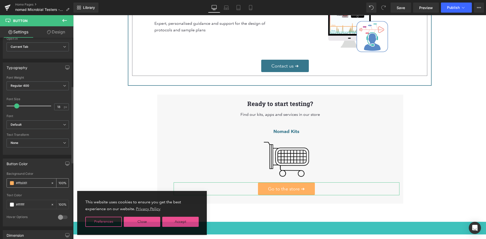
click at [26, 183] on input "#ffb061" at bounding box center [32, 184] width 32 height 6
paste input "37778c"
type input "#37778c"
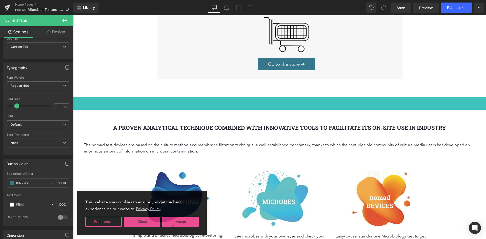
scroll to position [658, 0]
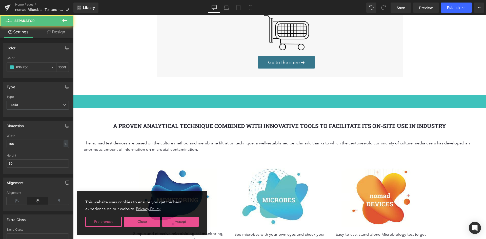
click at [291, 106] on div "Separator" at bounding box center [279, 102] width 413 height 18
click at [270, 108] on div "Separator" at bounding box center [279, 102] width 413 height 18
click at [281, 104] on span "Separator" at bounding box center [278, 102] width 16 height 6
click at [26, 62] on div "Color #3fc2bc 100 %" at bounding box center [38, 67] width 62 height 22
click at [21, 67] on input "#3fc2bc" at bounding box center [32, 68] width 32 height 6
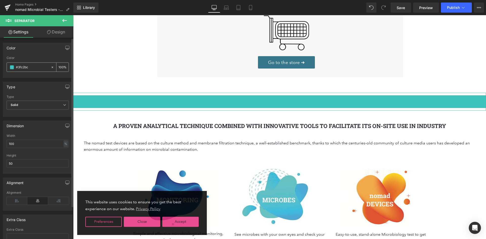
click at [21, 67] on input "#3fc2bc" at bounding box center [32, 68] width 32 height 6
paste input "7778"
type input "#37778c"
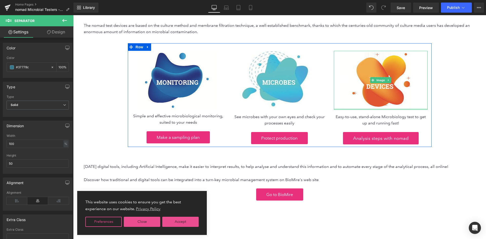
scroll to position [785, 0]
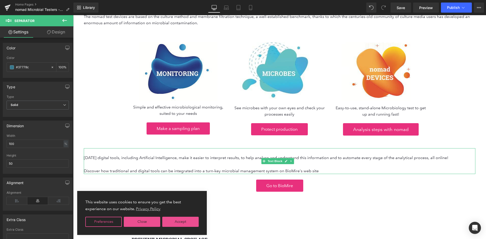
click at [304, 172] on p "Discover how traditional and digital tools can be integrated into a turn-key mi…" at bounding box center [280, 171] width 392 height 7
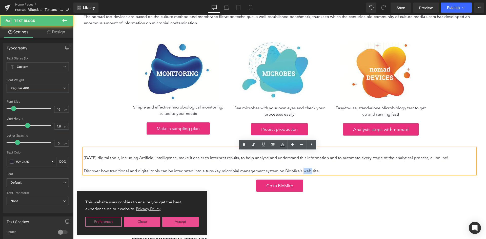
click at [304, 172] on p "Discover how traditional and digital tools can be integrated into a turn-key mi…" at bounding box center [280, 171] width 392 height 7
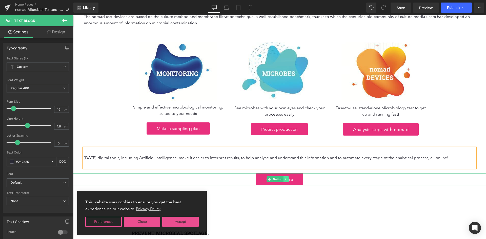
click at [285, 181] on icon at bounding box center [286, 179] width 3 height 3
click at [289, 181] on icon at bounding box center [288, 179] width 3 height 3
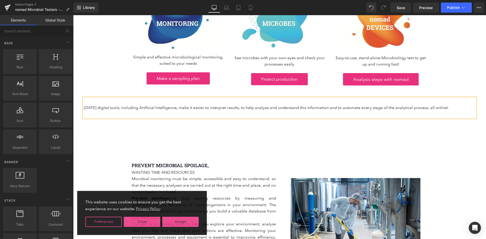
scroll to position [835, 0]
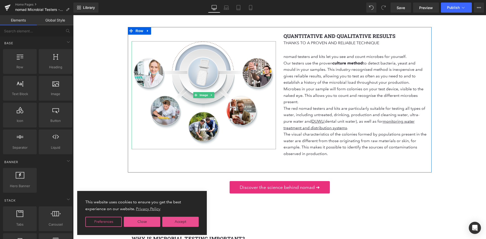
scroll to position [1139, 0]
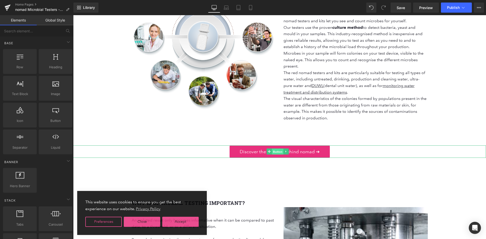
click at [281, 155] on span "Button" at bounding box center [278, 152] width 12 height 6
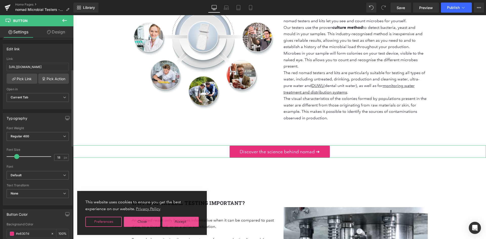
scroll to position [101, 0]
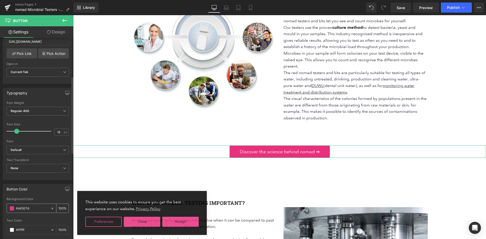
click at [24, 208] on input "#e8307d" at bounding box center [32, 209] width 32 height 6
paste input "37778c"
type input "#37778c"
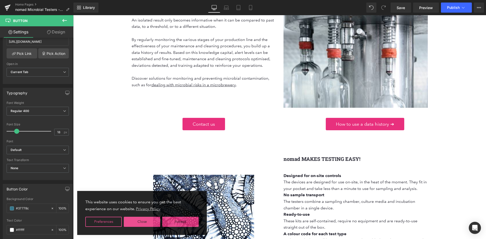
scroll to position [1342, 0]
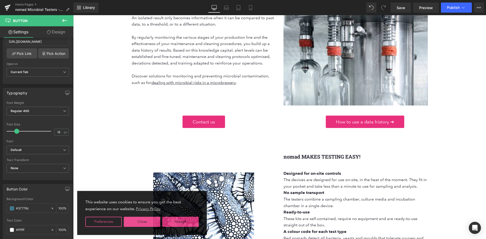
click at [222, 128] on link "Contact us" at bounding box center [204, 122] width 43 height 12
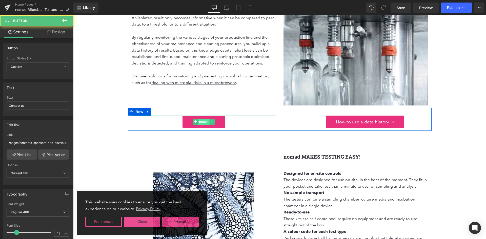
click at [200, 125] on span "Button" at bounding box center [204, 122] width 12 height 6
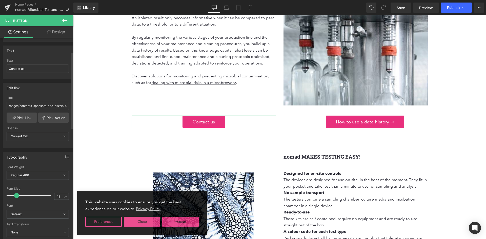
scroll to position [101, 0]
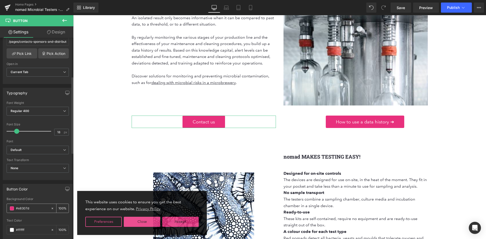
click at [18, 212] on div "#e8307d" at bounding box center [29, 208] width 44 height 9
click at [18, 210] on input "#e8307d" at bounding box center [32, 209] width 32 height 6
paste input "37778c"
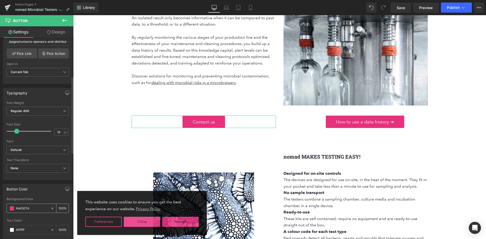
type input "#37778c"
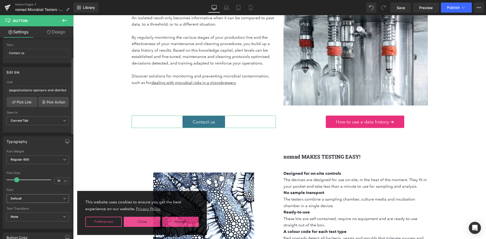
scroll to position [51, 0]
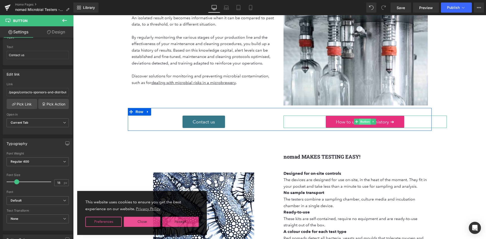
click at [362, 125] on span "Button" at bounding box center [365, 122] width 12 height 6
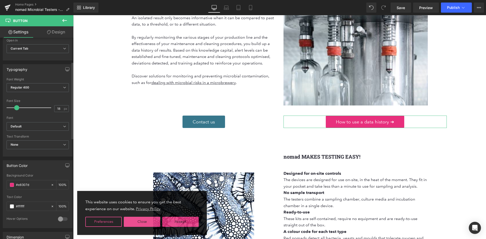
scroll to position [127, 0]
click at [30, 184] on input "#e8307d" at bounding box center [32, 184] width 32 height 6
paste input "37778c"
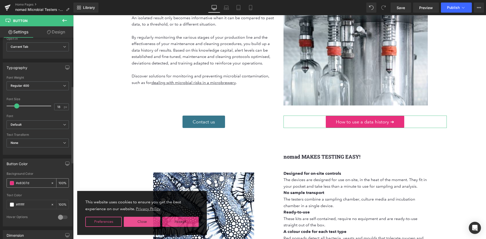
type input "#37778c"
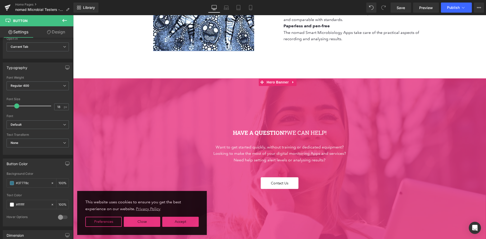
scroll to position [1620, 0]
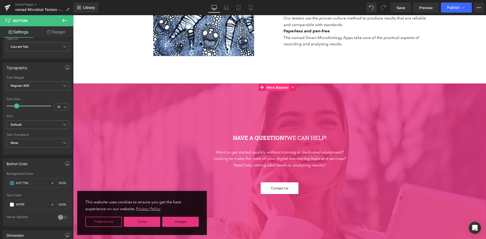
click at [280, 91] on span "Hero Banner" at bounding box center [277, 88] width 25 height 8
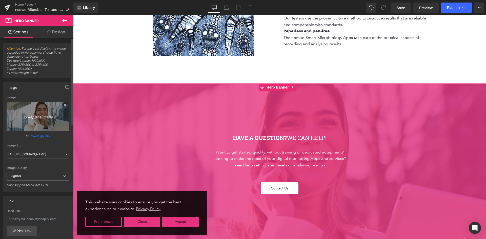
click at [39, 117] on icon "Replace Image" at bounding box center [37, 116] width 41 height 6
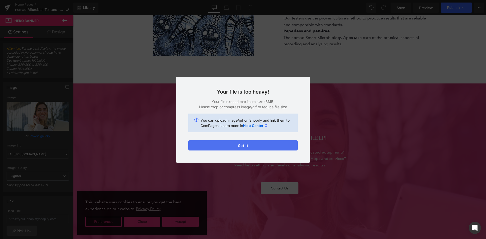
click at [238, 147] on button "Got it" at bounding box center [242, 146] width 109 height 10
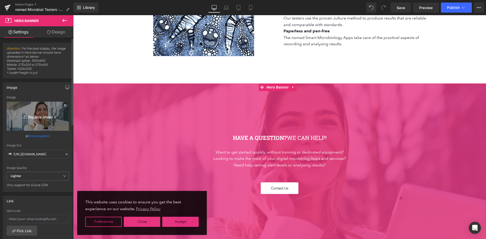
click at [43, 116] on icon "Replace Image" at bounding box center [37, 116] width 41 height 6
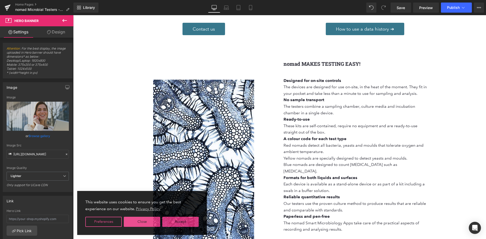
scroll to position [1433, 0]
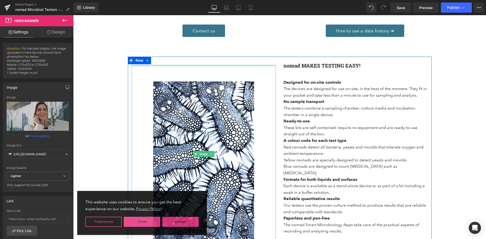
click at [139, 66] on div at bounding box center [204, 65] width 144 height 1
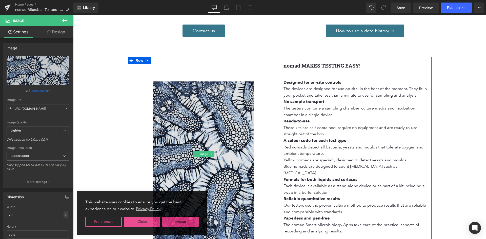
click at [157, 74] on img at bounding box center [203, 154] width 101 height 179
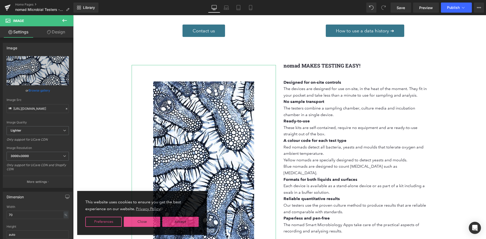
click at [61, 31] on link "Design" at bounding box center [56, 31] width 37 height 11
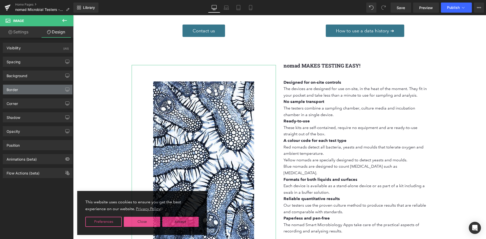
click at [49, 88] on div "Border" at bounding box center [37, 90] width 69 height 10
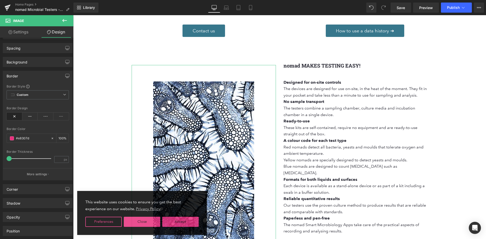
scroll to position [25, 0]
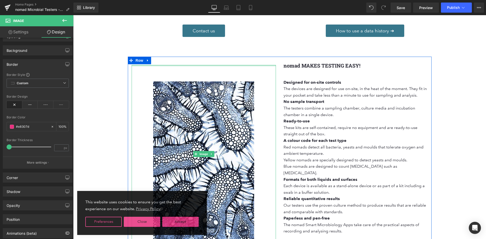
click at [260, 66] on div at bounding box center [204, 65] width 144 height 1
click at [204, 157] on span "Image" at bounding box center [204, 154] width 11 height 6
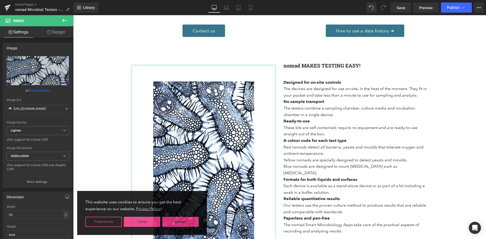
click at [49, 33] on icon at bounding box center [49, 32] width 4 height 4
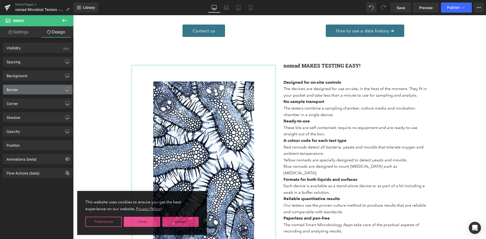
click at [30, 92] on div "Border" at bounding box center [37, 90] width 69 height 10
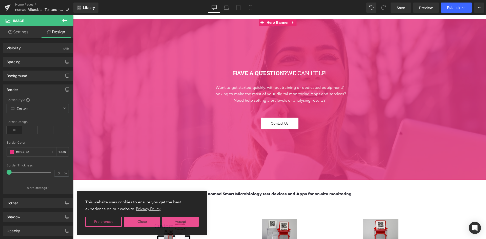
scroll to position [1686, 0]
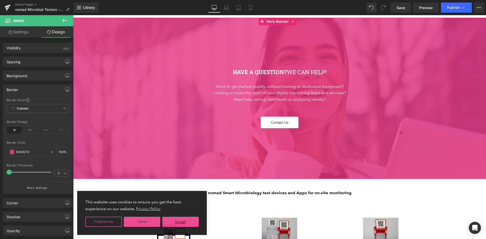
click at [427, 108] on p at bounding box center [279, 106] width 413 height 7
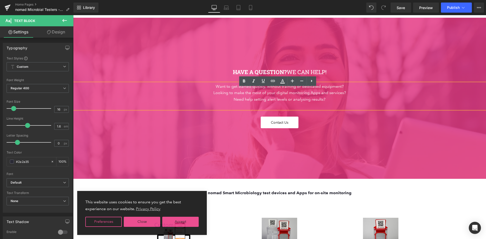
click at [342, 149] on div at bounding box center [279, 98] width 413 height 161
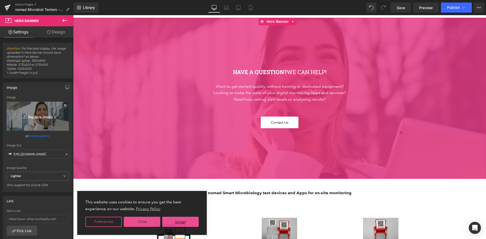
click at [47, 115] on icon "Replace Image" at bounding box center [37, 116] width 41 height 6
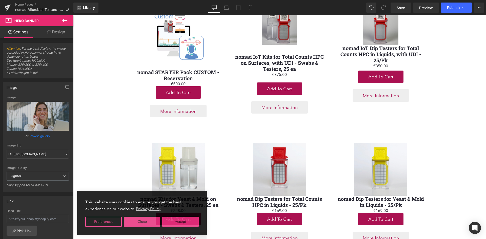
scroll to position [1939, 0]
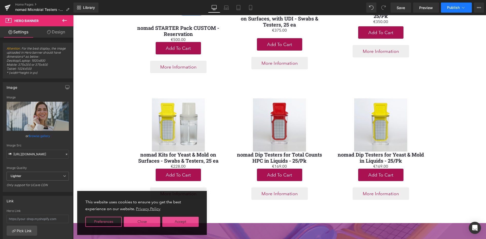
click at [448, 7] on span "Publish" at bounding box center [453, 8] width 13 height 4
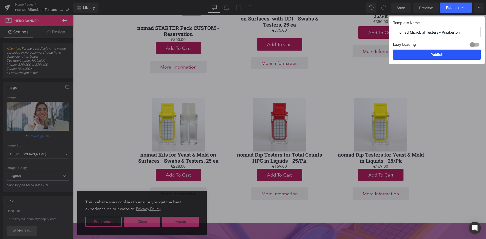
click at [426, 51] on button "Publish" at bounding box center [437, 55] width 88 height 10
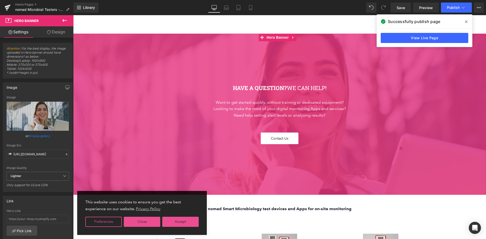
scroll to position [1671, 0]
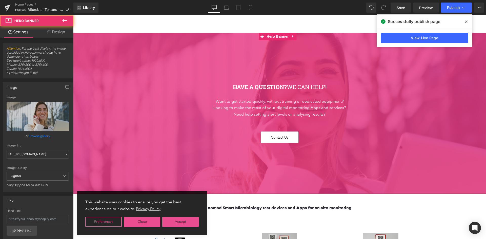
click at [166, 102] on span "HAVE A QUESTION? WE CAN HELP! Heading Want to get started quickly, without trai…" at bounding box center [279, 113] width 413 height 60
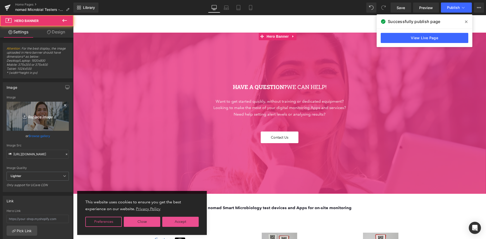
click at [36, 117] on icon "Replace Image" at bounding box center [37, 116] width 41 height 6
type input "C:\fakepath\couverture dégradé bleu.png"
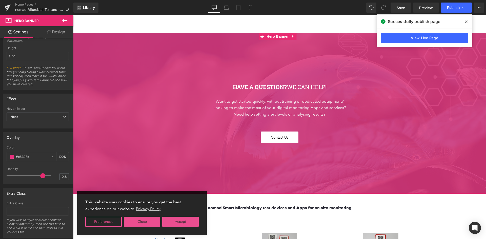
scroll to position [266, 0]
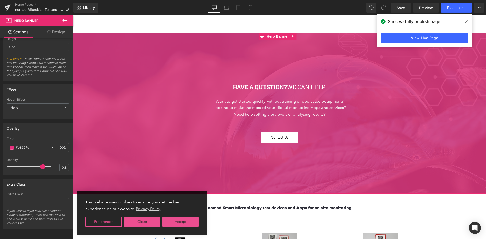
click at [27, 145] on input "#e8307d" at bounding box center [32, 148] width 32 height 6
click at [33, 146] on input "#e8307d" at bounding box center [32, 148] width 32 height 6
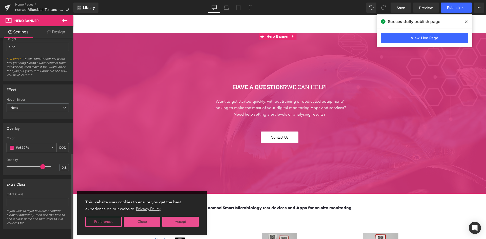
click at [33, 146] on input "#e8307d" at bounding box center [32, 148] width 32 height 6
paste input "37778c"
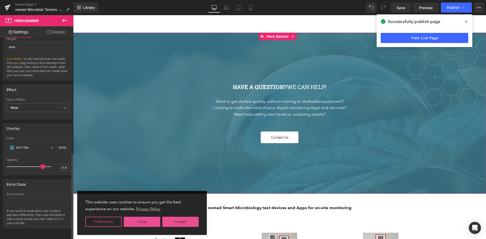
type input "#37778c"
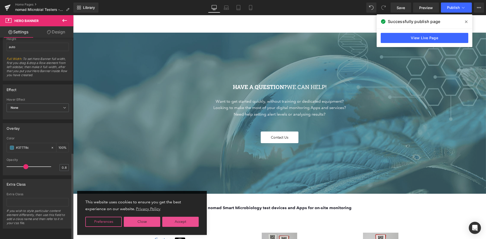
drag, startPoint x: 40, startPoint y: 163, endPoint x: 25, endPoint y: 164, distance: 15.8
click at [25, 164] on span at bounding box center [25, 166] width 5 height 5
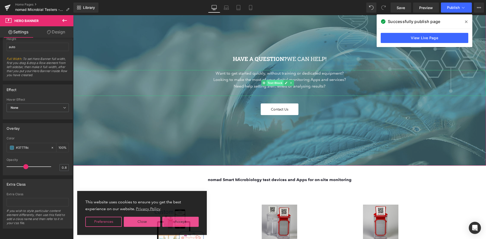
scroll to position [1747, 0]
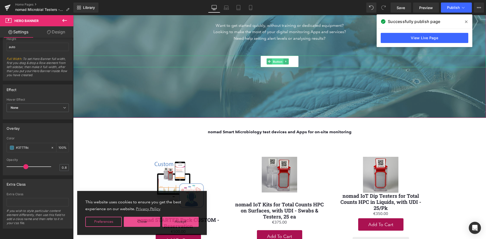
click at [281, 65] on span "Button" at bounding box center [278, 62] width 12 height 6
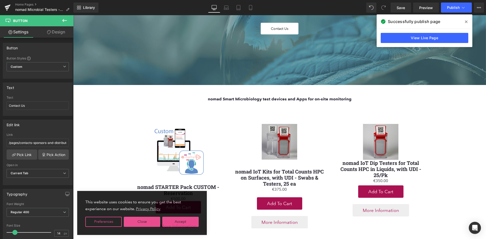
scroll to position [1772, 0]
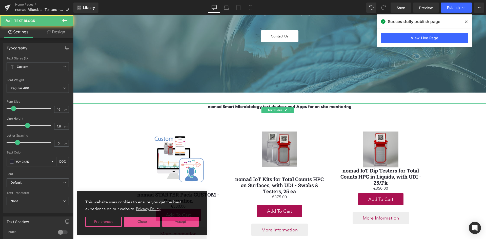
click at [254, 109] on b "nomad Smart Microbiology test devices and Apps for on-site monitoring" at bounding box center [280, 106] width 144 height 5
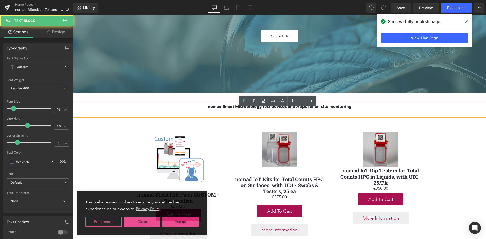
click at [252, 109] on b "nomad Smart Microbiology test devices and Apps for on-site monitoring" at bounding box center [280, 106] width 144 height 5
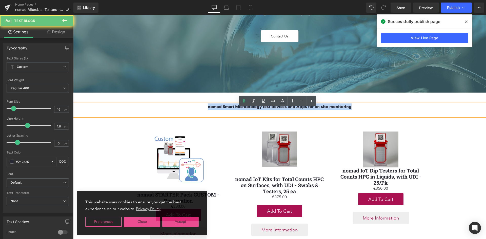
click at [252, 109] on b "nomad Smart Microbiology test devices and Apps for on-site monitoring" at bounding box center [280, 106] width 144 height 5
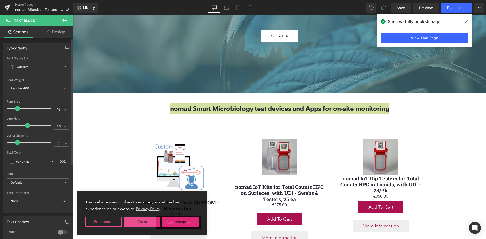
drag, startPoint x: 14, startPoint y: 109, endPoint x: 17, endPoint y: 109, distance: 3.3
click at [17, 109] on span at bounding box center [17, 108] width 5 height 5
click at [277, 117] on span "Text Block" at bounding box center [275, 114] width 17 height 6
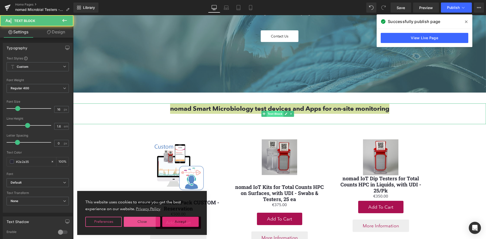
click at [281, 117] on span "Text Block" at bounding box center [275, 114] width 17 height 6
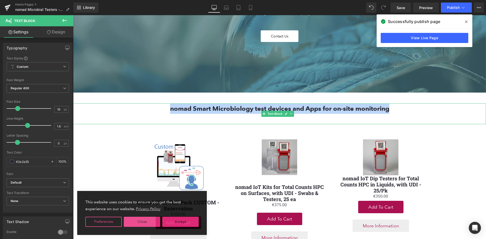
click at [286, 115] on icon at bounding box center [286, 113] width 3 height 3
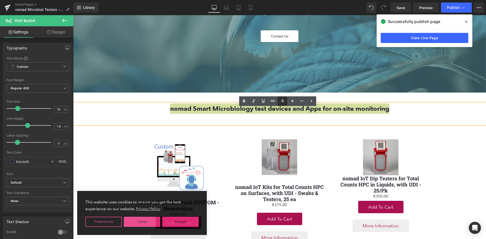
click at [282, 103] on icon at bounding box center [283, 101] width 6 height 6
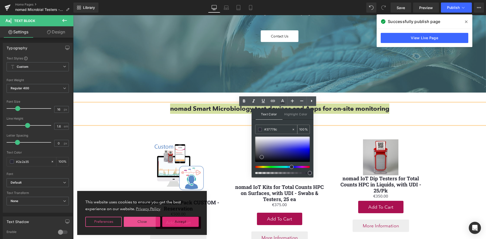
click at [274, 129] on input "#37778c" at bounding box center [277, 130] width 27 height 6
paste input "37778c"
click at [285, 131] on input "#37778c" at bounding box center [277, 130] width 27 height 6
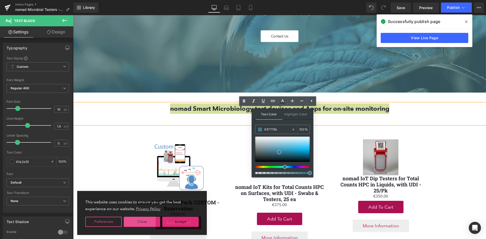
type input "#37778c"
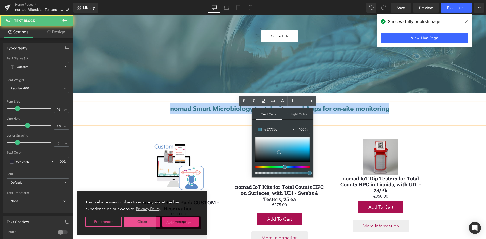
click at [336, 123] on div at bounding box center [279, 119] width 413 height 10
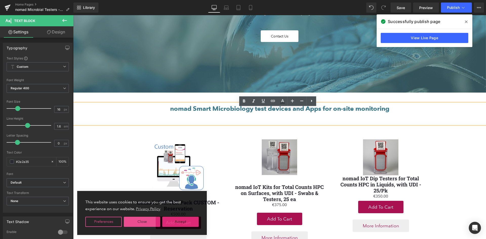
scroll to position [1798, 0]
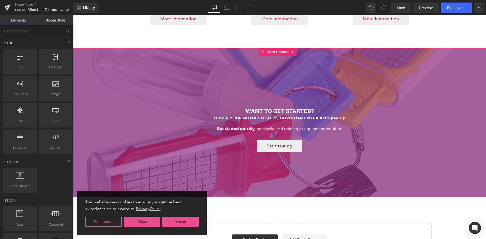
scroll to position [2127, 0]
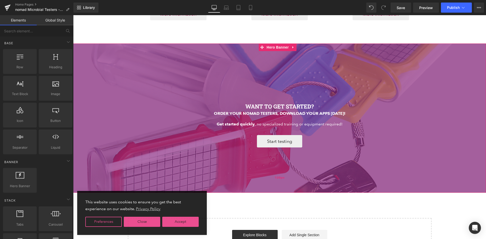
click at [386, 182] on div "120px" at bounding box center [279, 178] width 413 height 30
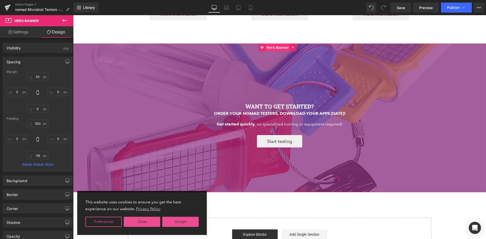
click at [279, 51] on span "Hero Banner" at bounding box center [277, 48] width 25 height 8
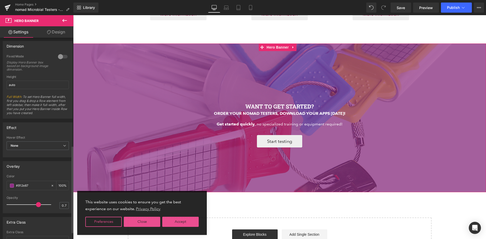
scroll to position [266, 0]
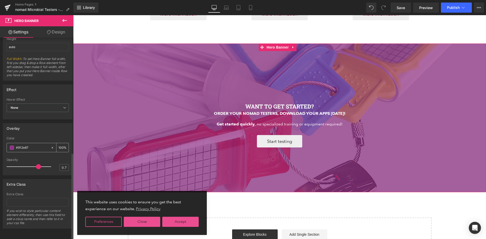
click at [20, 145] on input "#912e87" at bounding box center [32, 148] width 32 height 6
paste input "37778c"
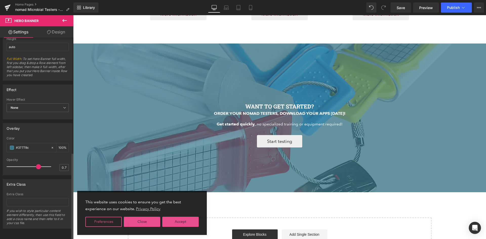
type input "#37778c"
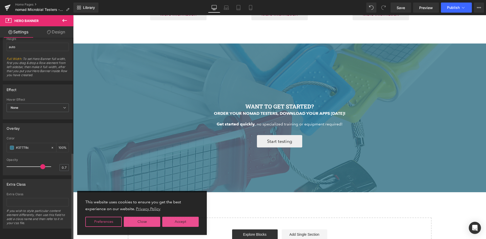
drag, startPoint x: 36, startPoint y: 164, endPoint x: 42, endPoint y: 163, distance: 5.6
click at [42, 164] on span at bounding box center [42, 166] width 5 height 5
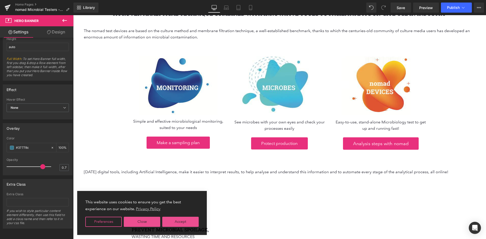
scroll to position [833, 0]
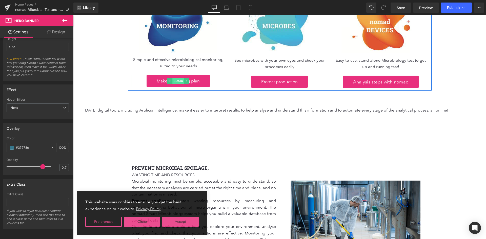
click at [179, 84] on span "Button" at bounding box center [179, 81] width 12 height 6
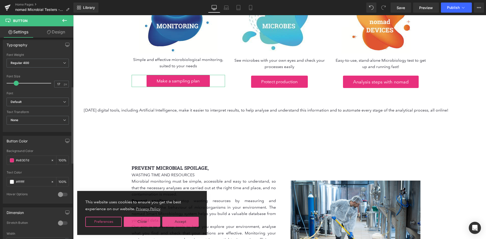
scroll to position [152, 0]
click at [27, 159] on input "#e8307d" at bounding box center [32, 158] width 32 height 6
click at [28, 159] on input "#e8307d" at bounding box center [32, 158] width 32 height 6
paste input "37778c"
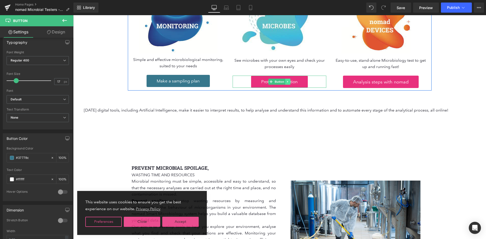
type input "#37778c"
click at [287, 83] on icon at bounding box center [288, 81] width 3 height 3
click at [272, 85] on span "Button" at bounding box center [272, 82] width 12 height 6
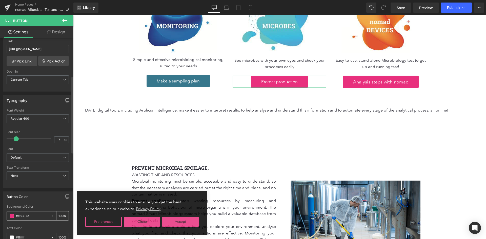
scroll to position [101, 0]
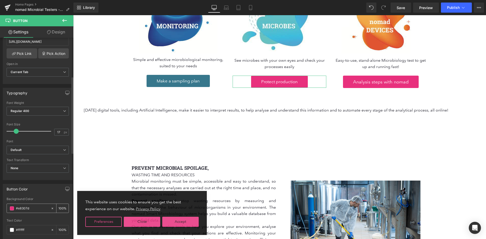
click at [26, 206] on input "#e8307d" at bounding box center [32, 209] width 32 height 6
paste input "37778c"
type input "#37778c"
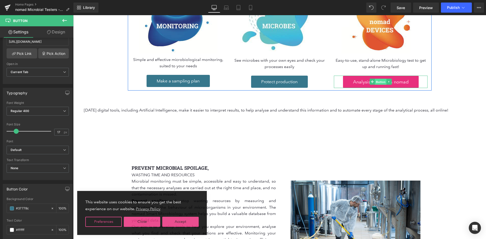
click at [376, 84] on span "Button" at bounding box center [381, 82] width 12 height 6
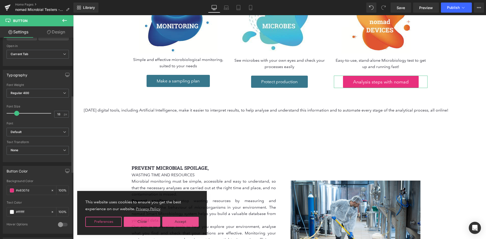
scroll to position [152, 0]
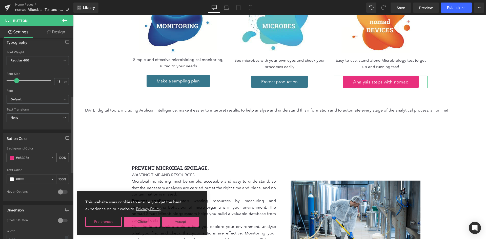
click at [22, 158] on input "#e8307d" at bounding box center [32, 158] width 32 height 6
paste input "37778c"
type input "#37778c"
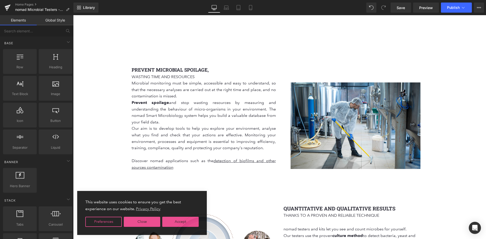
scroll to position [934, 0]
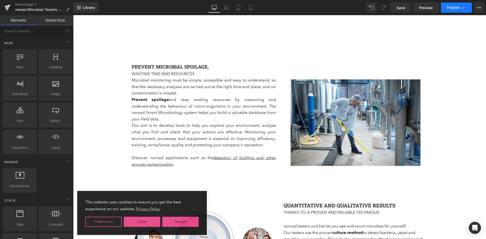
click at [458, 8] on span "Publish" at bounding box center [453, 8] width 13 height 4
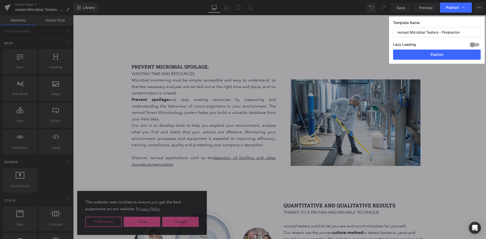
click at [435, 61] on div "Template Name nomad Microbial Testers - Pinqkerton Lazy Loading Build Upgrade p…" at bounding box center [437, 39] width 96 height 47
click at [435, 57] on button "Publish" at bounding box center [437, 55] width 88 height 10
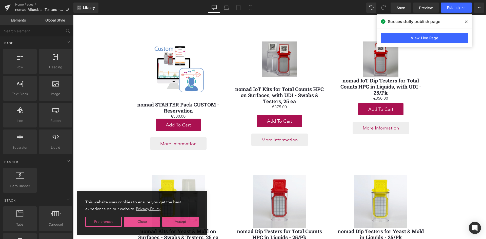
scroll to position [1871, 0]
